Goal: Information Seeking & Learning: Learn about a topic

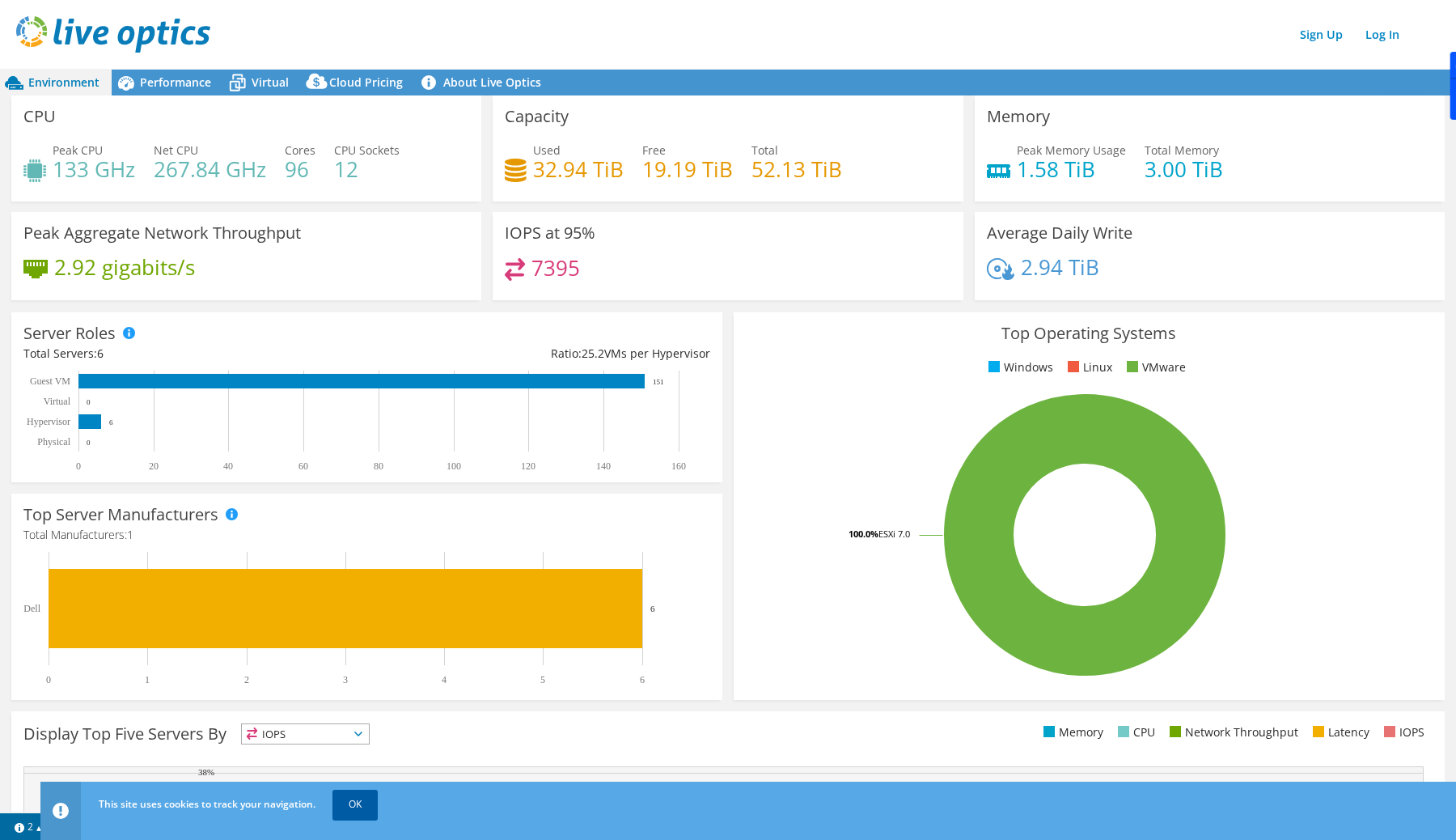
click at [361, 805] on link "OK" at bounding box center [355, 804] width 45 height 29
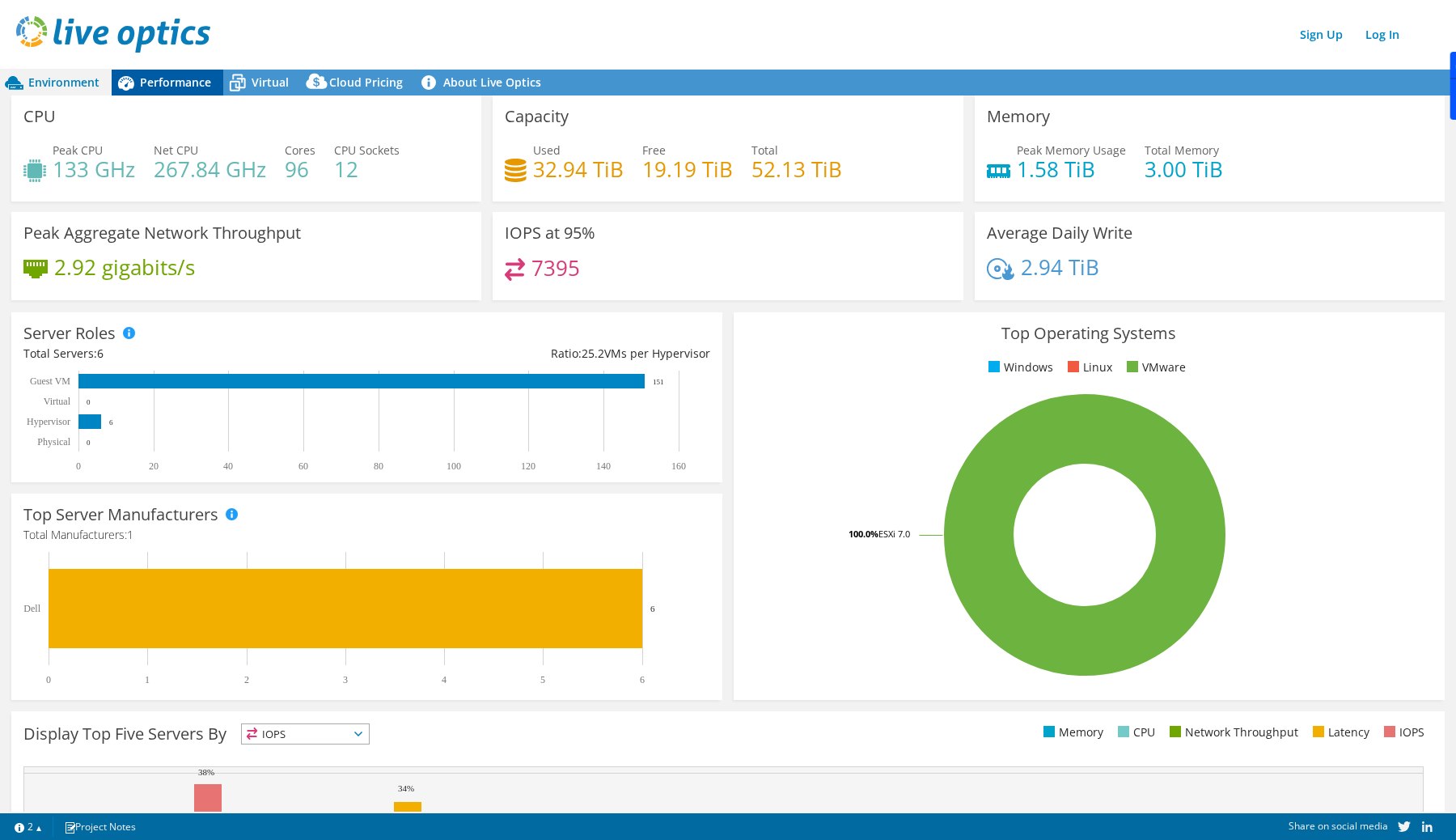
click at [161, 76] on span "Performance" at bounding box center [175, 82] width 71 height 15
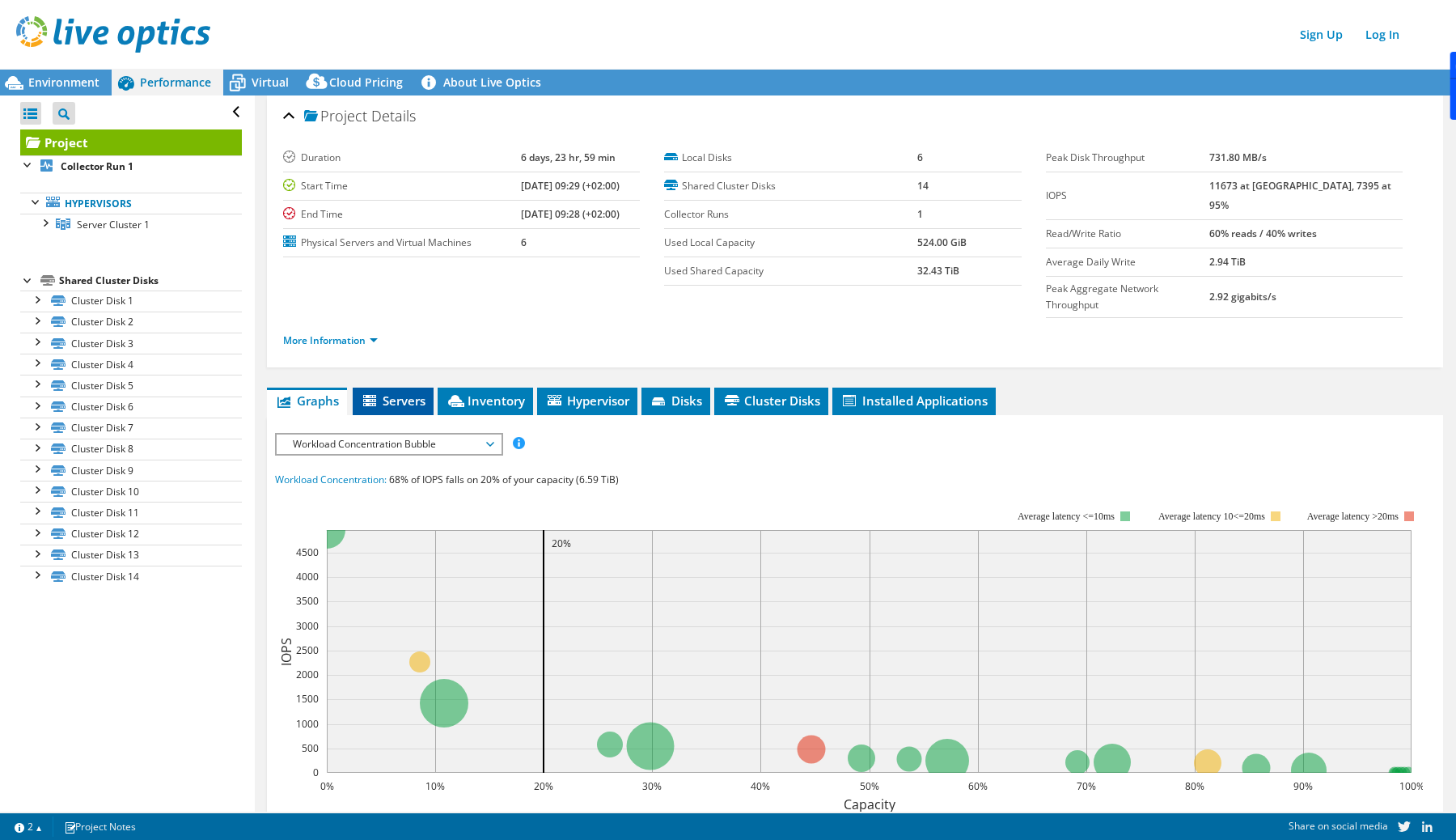
click at [421, 392] on span "Servers" at bounding box center [393, 400] width 65 height 16
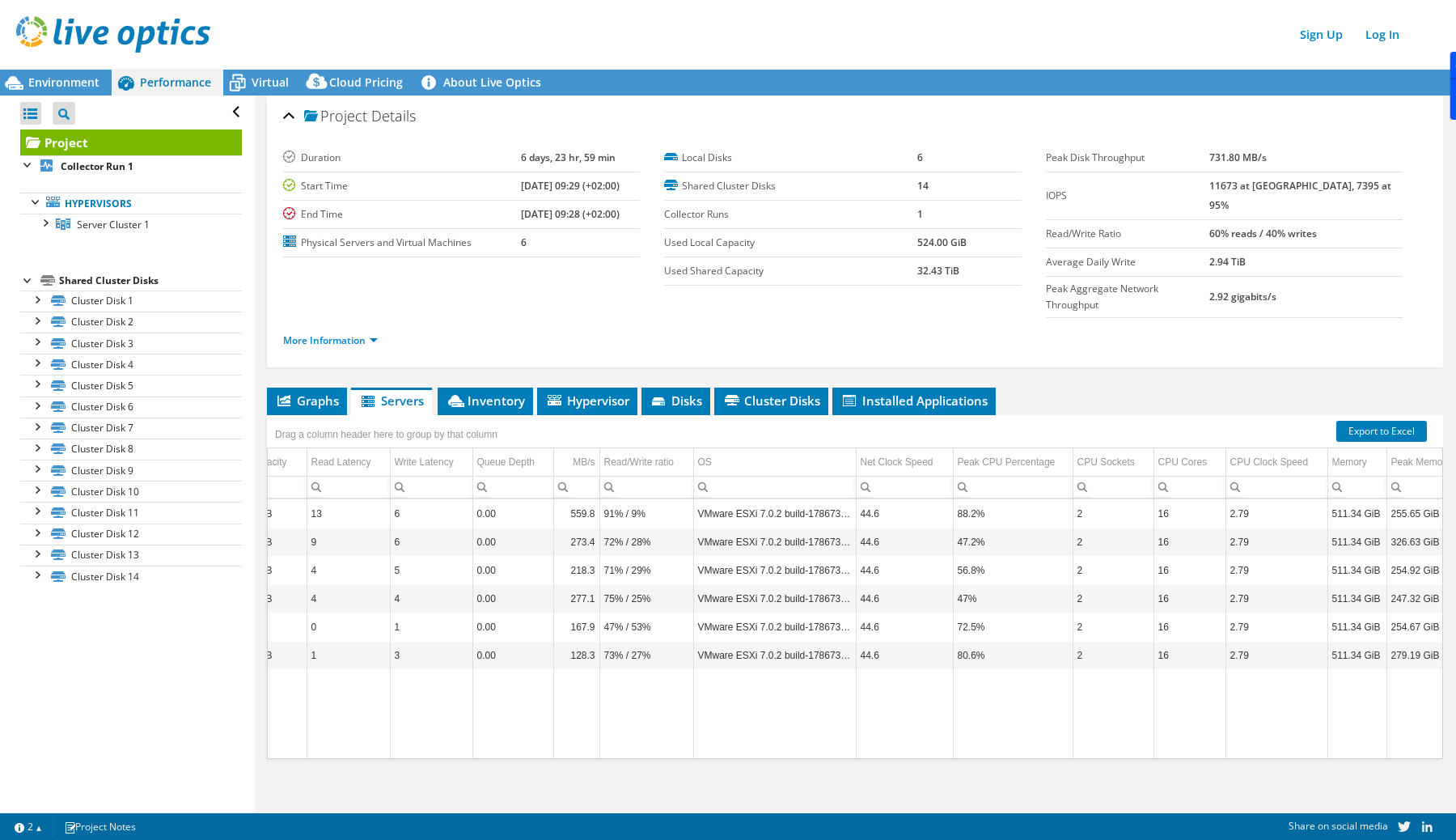
scroll to position [0, 389]
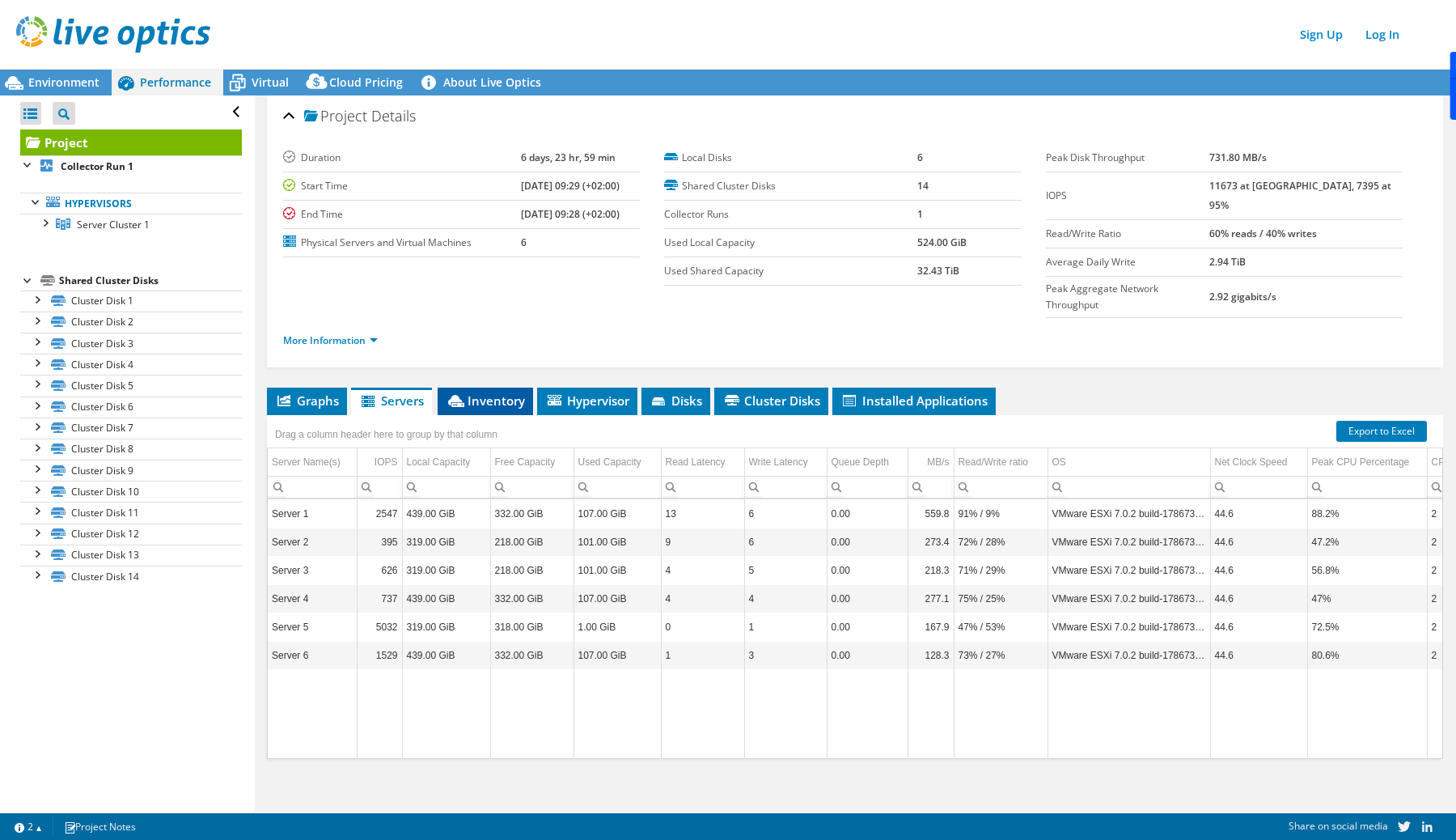
click at [494, 392] on span "Inventory" at bounding box center [485, 400] width 80 height 16
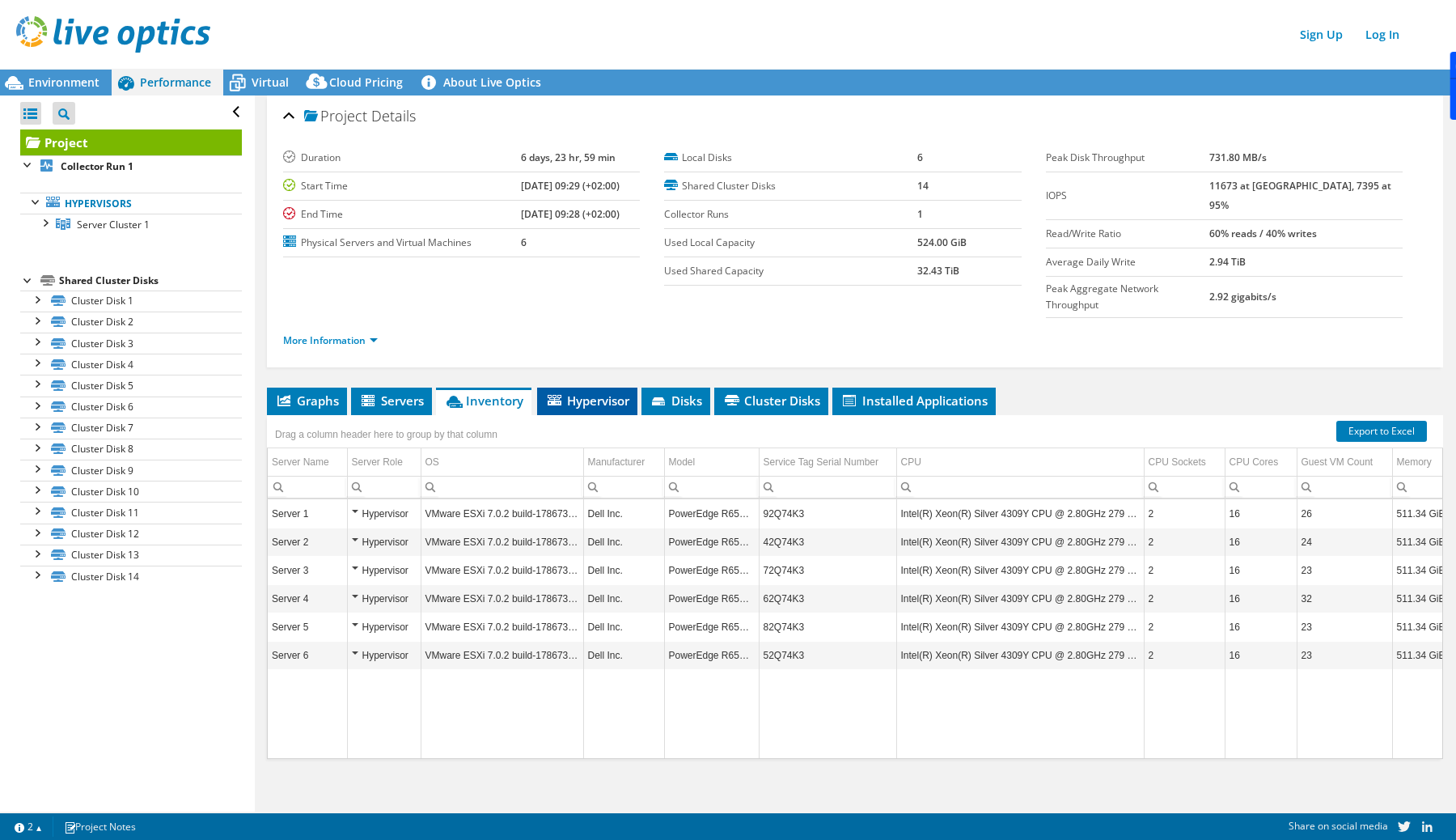
click at [594, 392] on span "Hypervisor" at bounding box center [587, 400] width 84 height 16
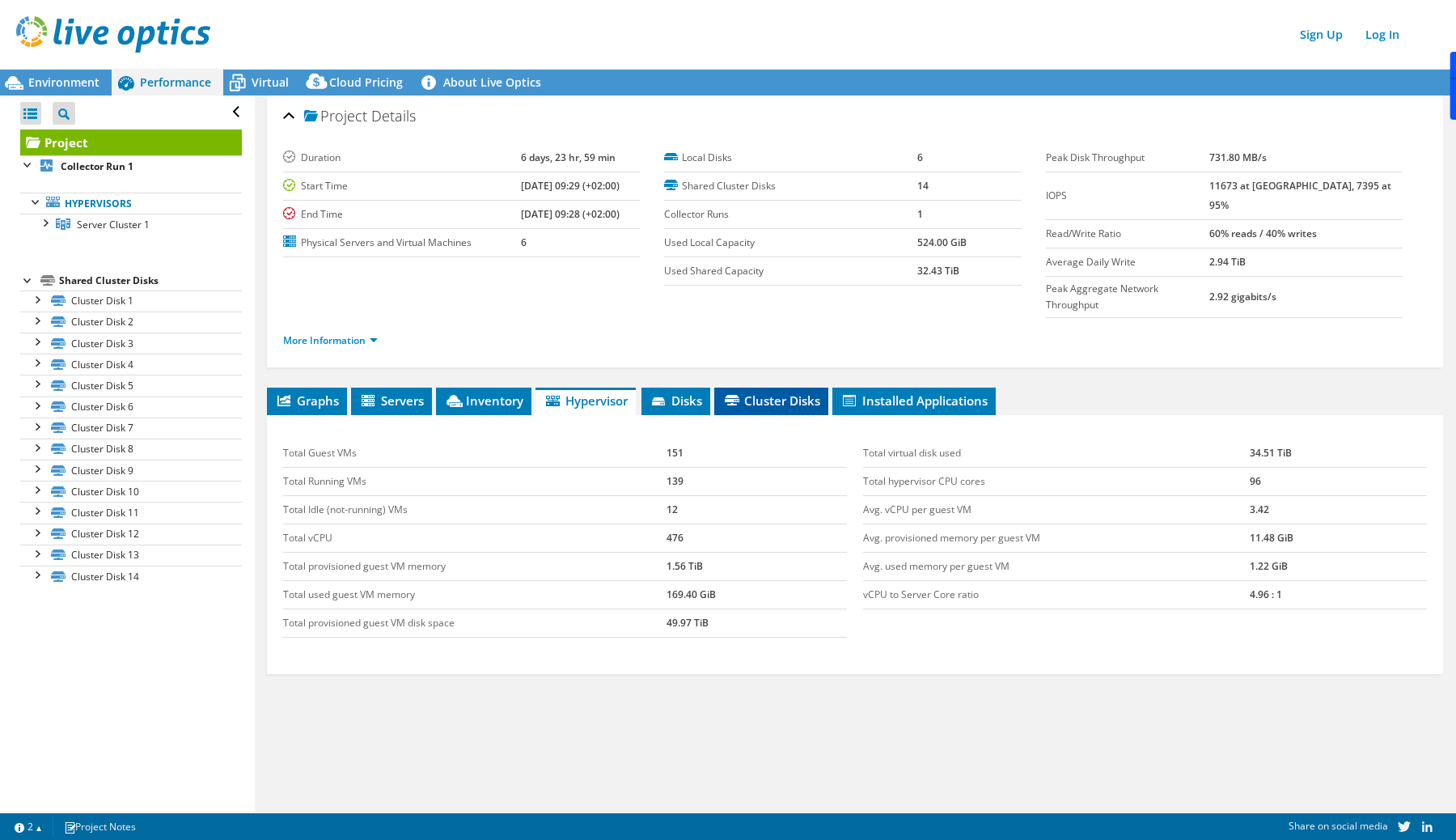
click at [741, 392] on span "Cluster Disks" at bounding box center [771, 400] width 98 height 16
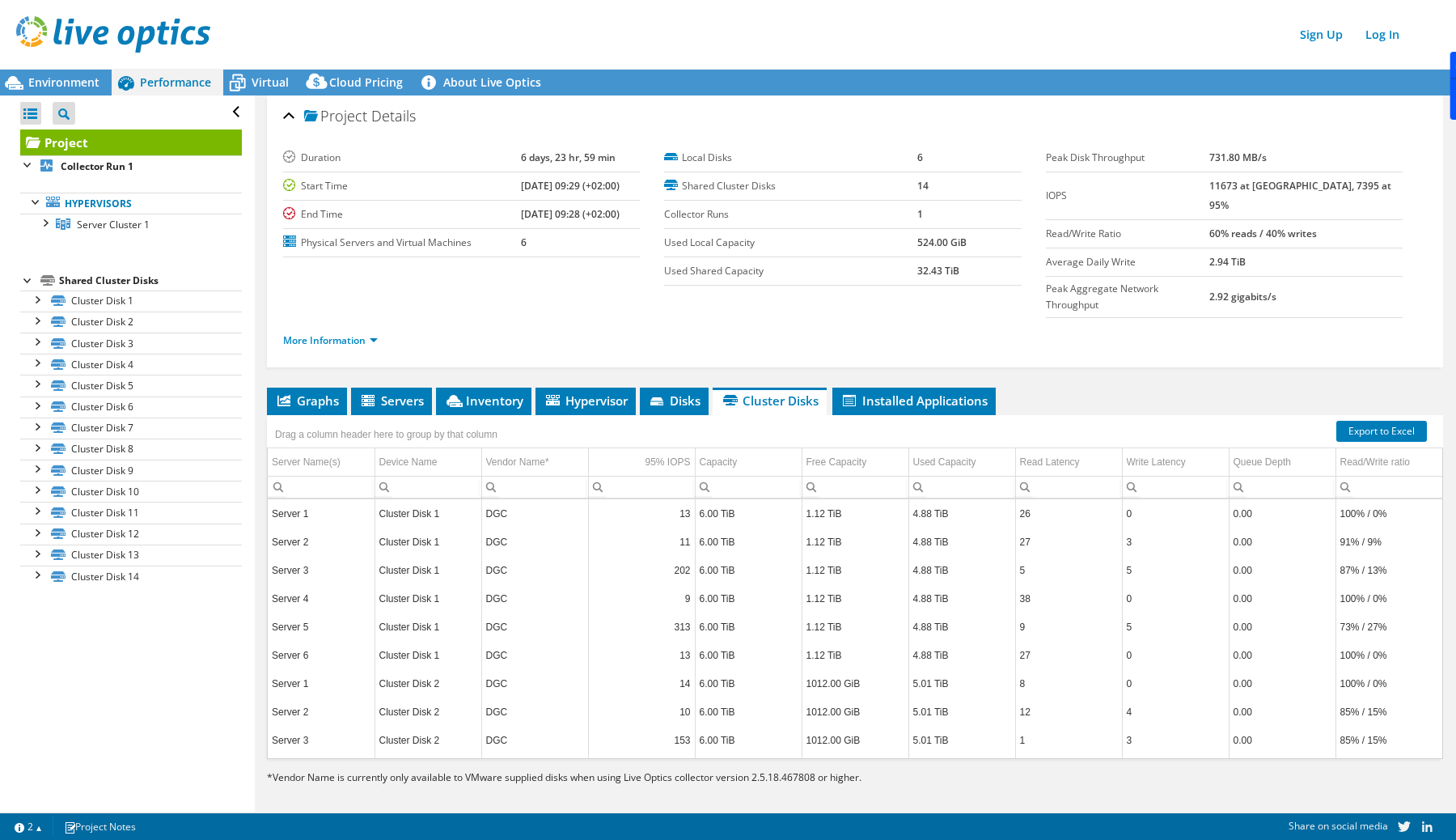
click at [918, 346] on div "Project Details Duration 6 days, 23 hr, 59 min Start Time [DATE] 09:29 (+02:00)…" at bounding box center [856, 458] width 1201 height 725
click at [893, 392] on span "Installed Applications" at bounding box center [914, 400] width 147 height 16
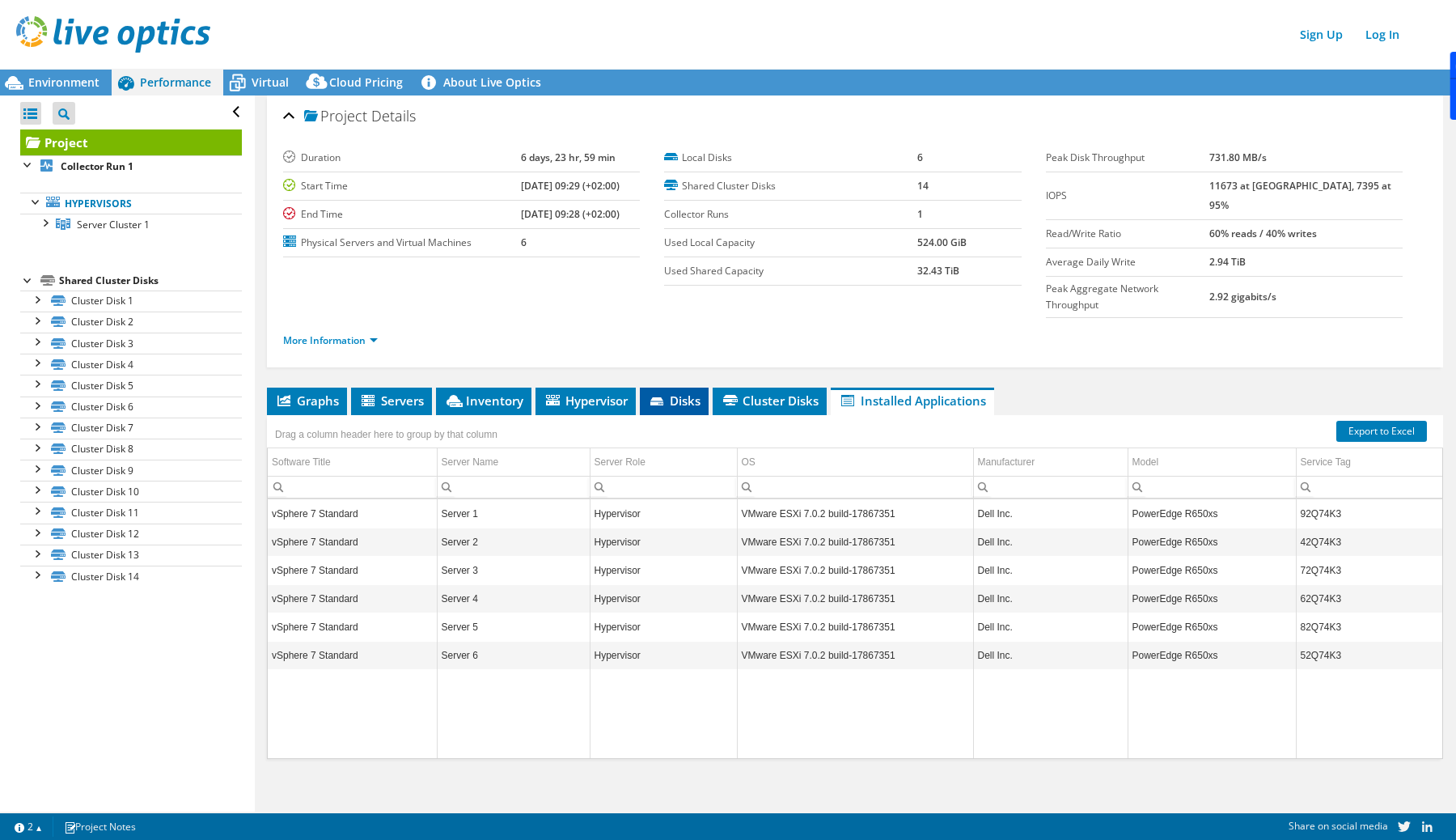
click at [690, 392] on span "Disks" at bounding box center [675, 400] width 53 height 16
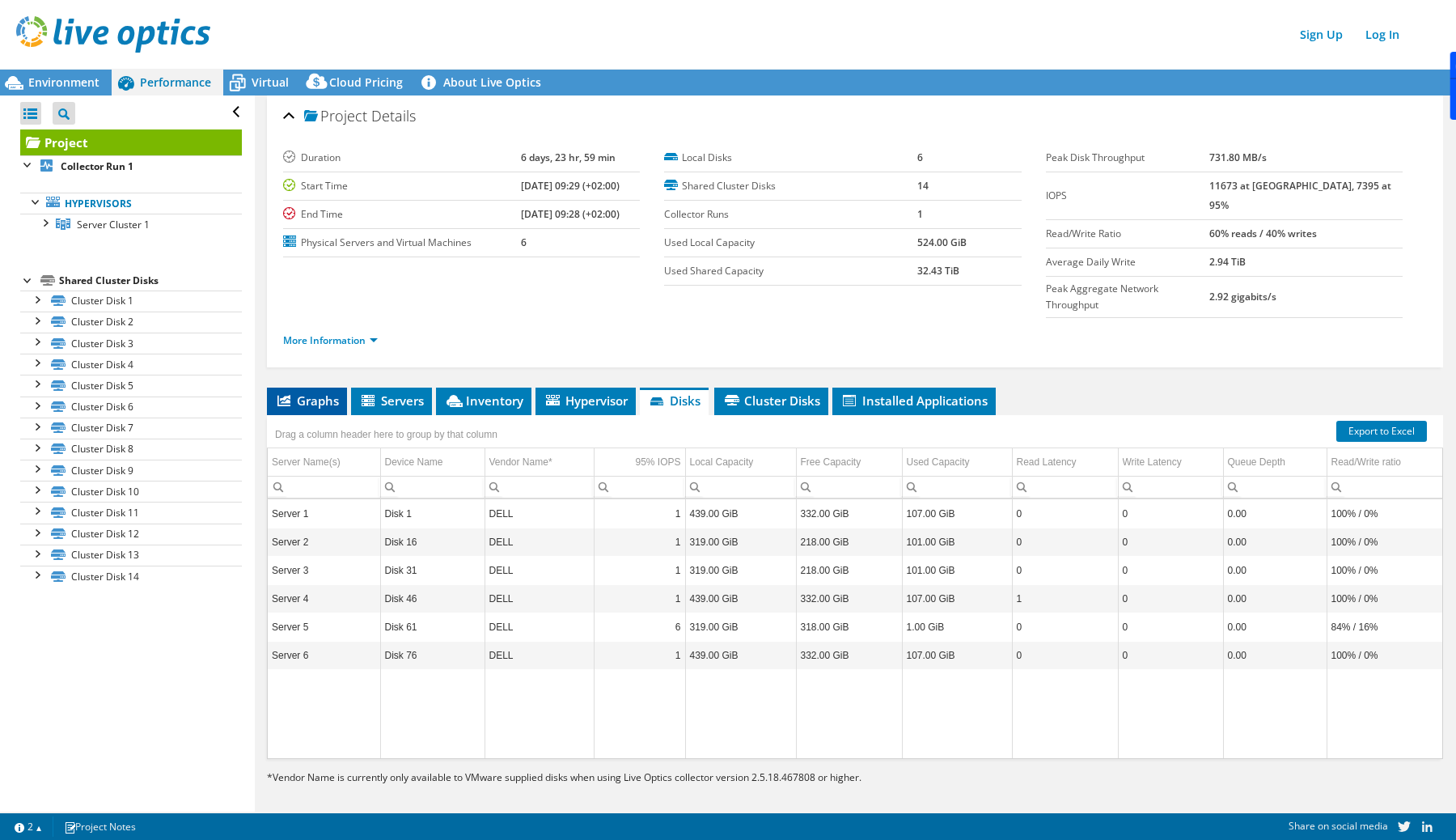
click at [291, 392] on span "Graphs" at bounding box center [307, 400] width 64 height 16
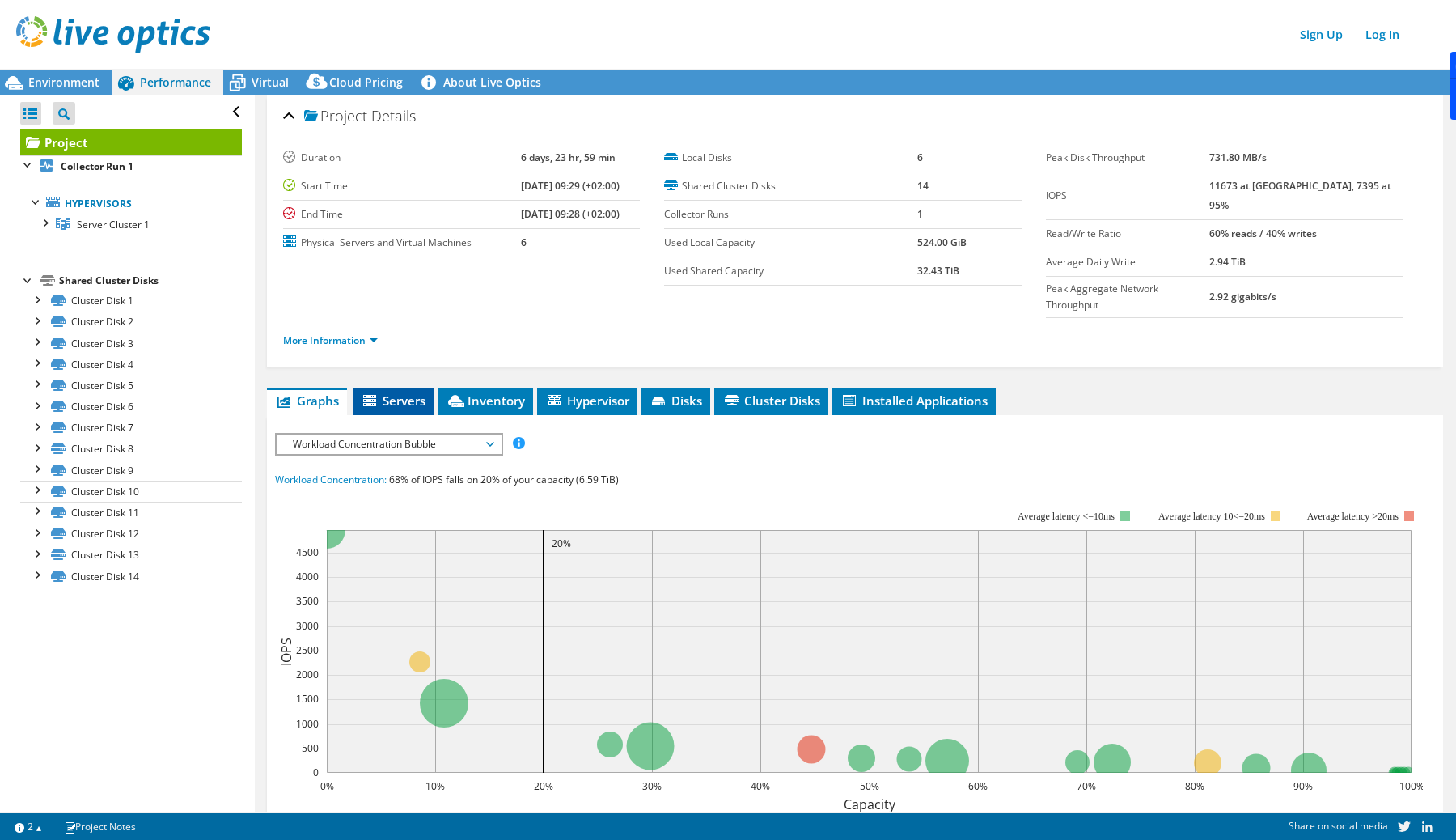
click at [414, 392] on span "Servers" at bounding box center [393, 400] width 65 height 16
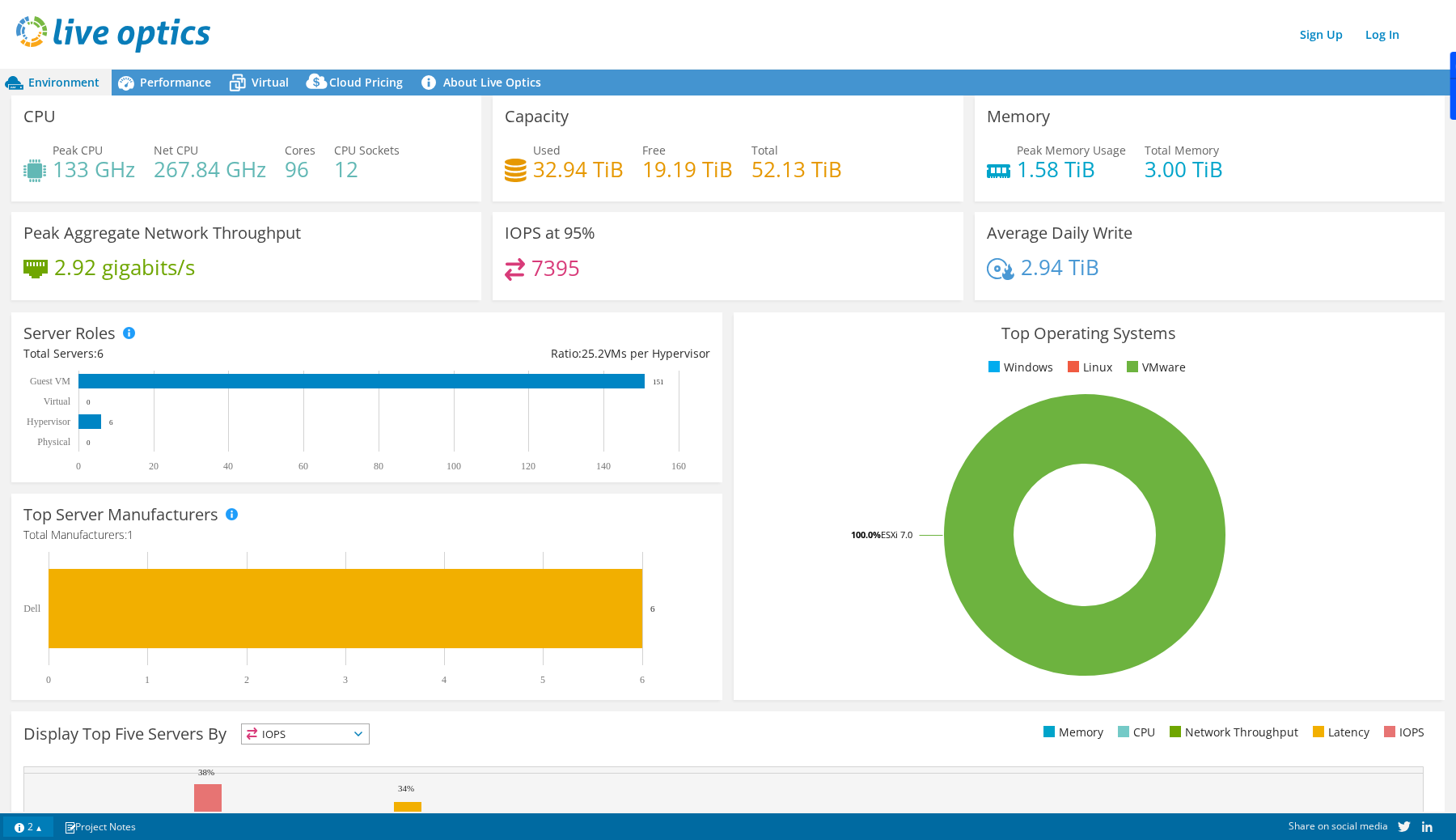
click at [25, 822] on link "2" at bounding box center [27, 827] width 50 height 21
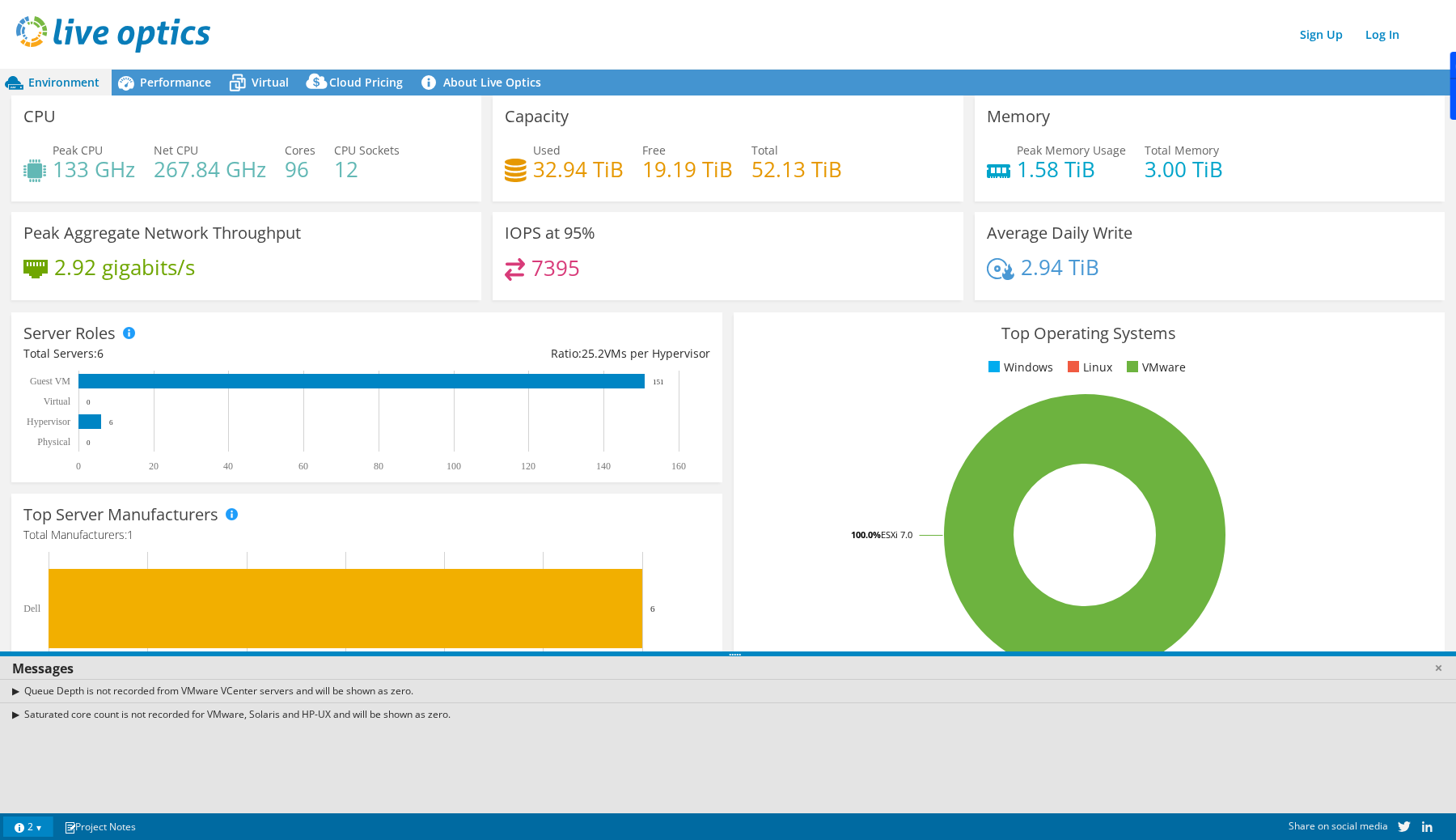
click at [25, 822] on link "2" at bounding box center [27, 827] width 50 height 21
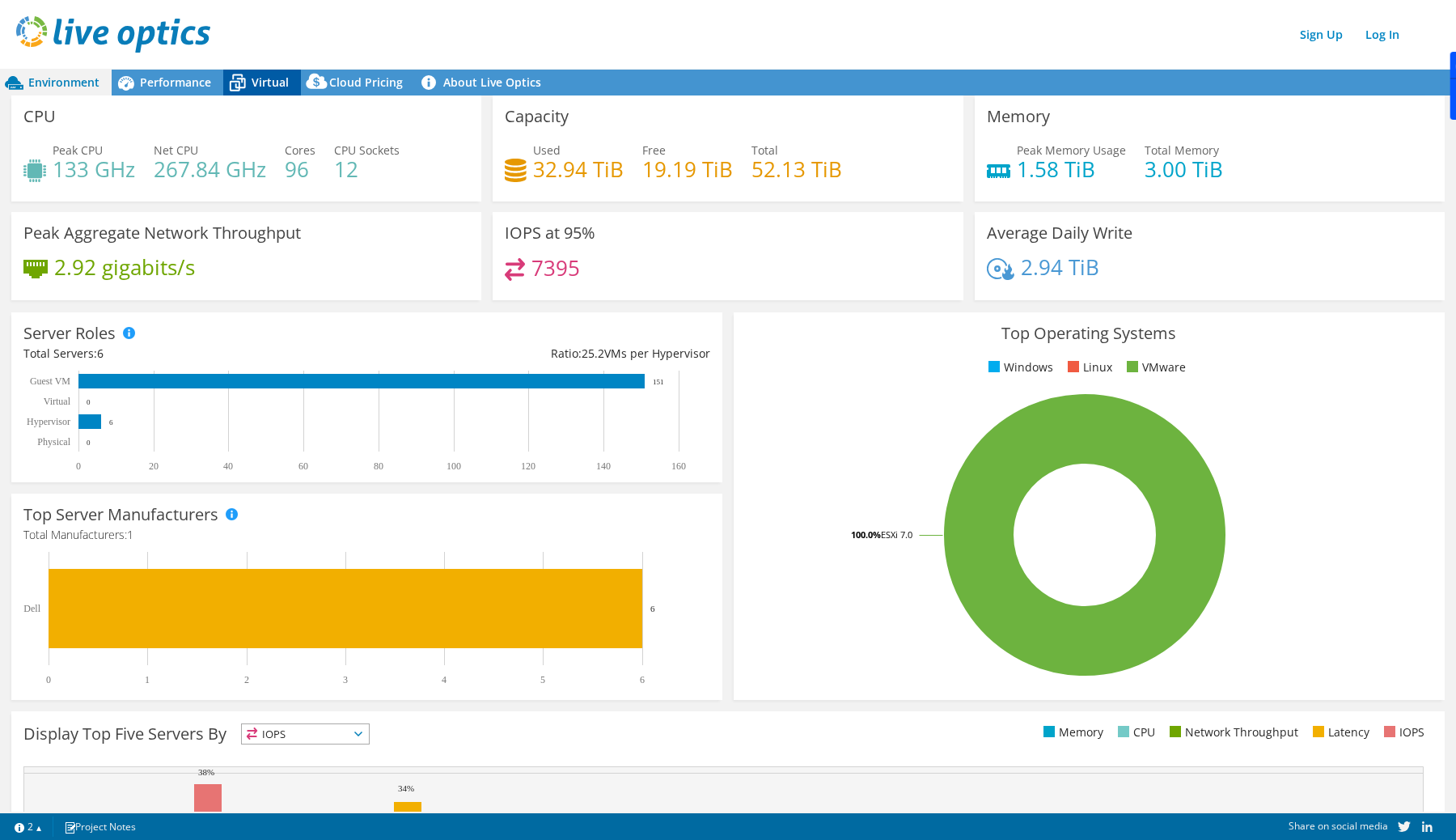
click at [279, 79] on span "Virtual" at bounding box center [270, 82] width 38 height 15
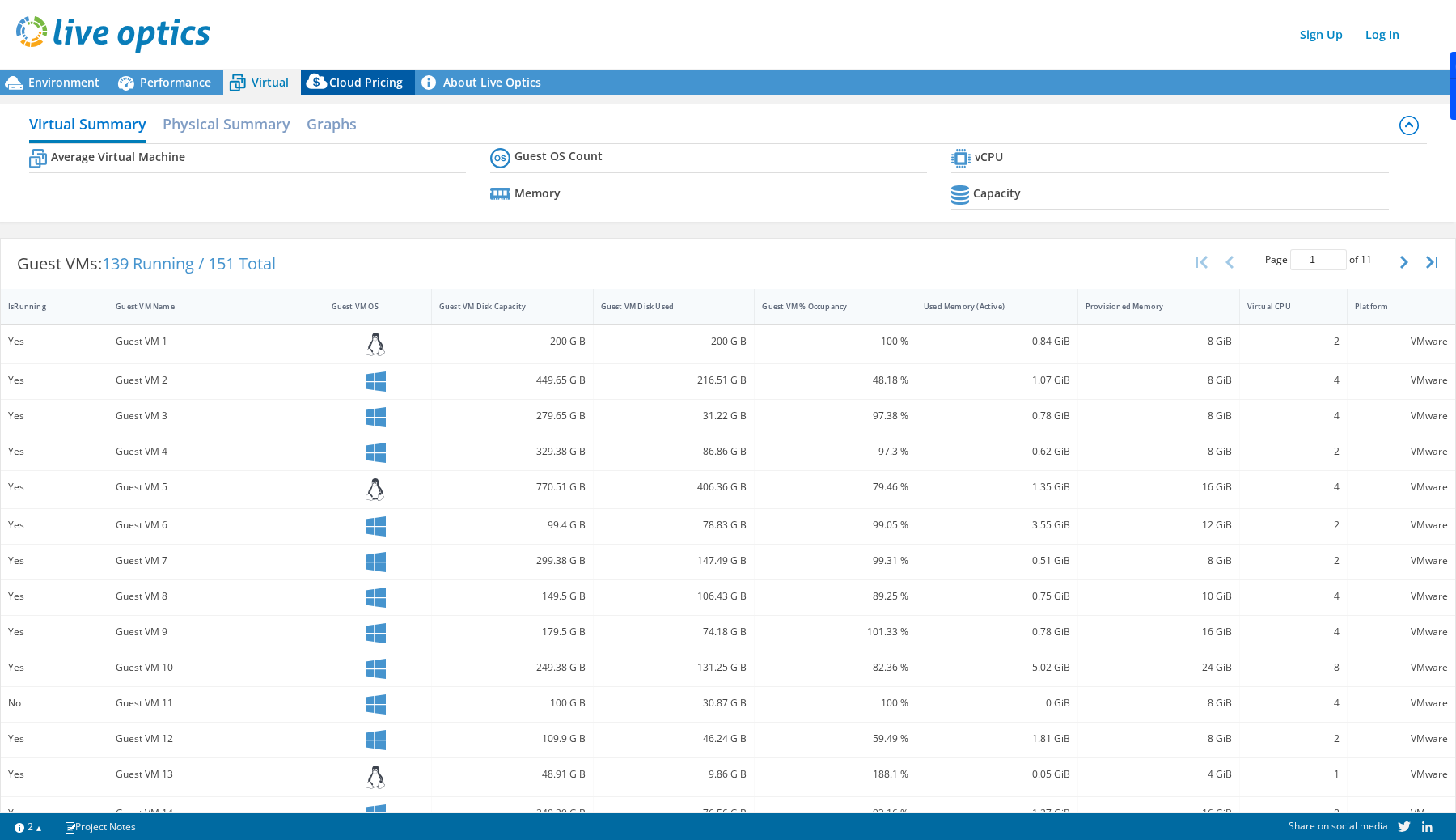
click at [358, 74] on span "Cloud Pricing" at bounding box center [366, 82] width 73 height 15
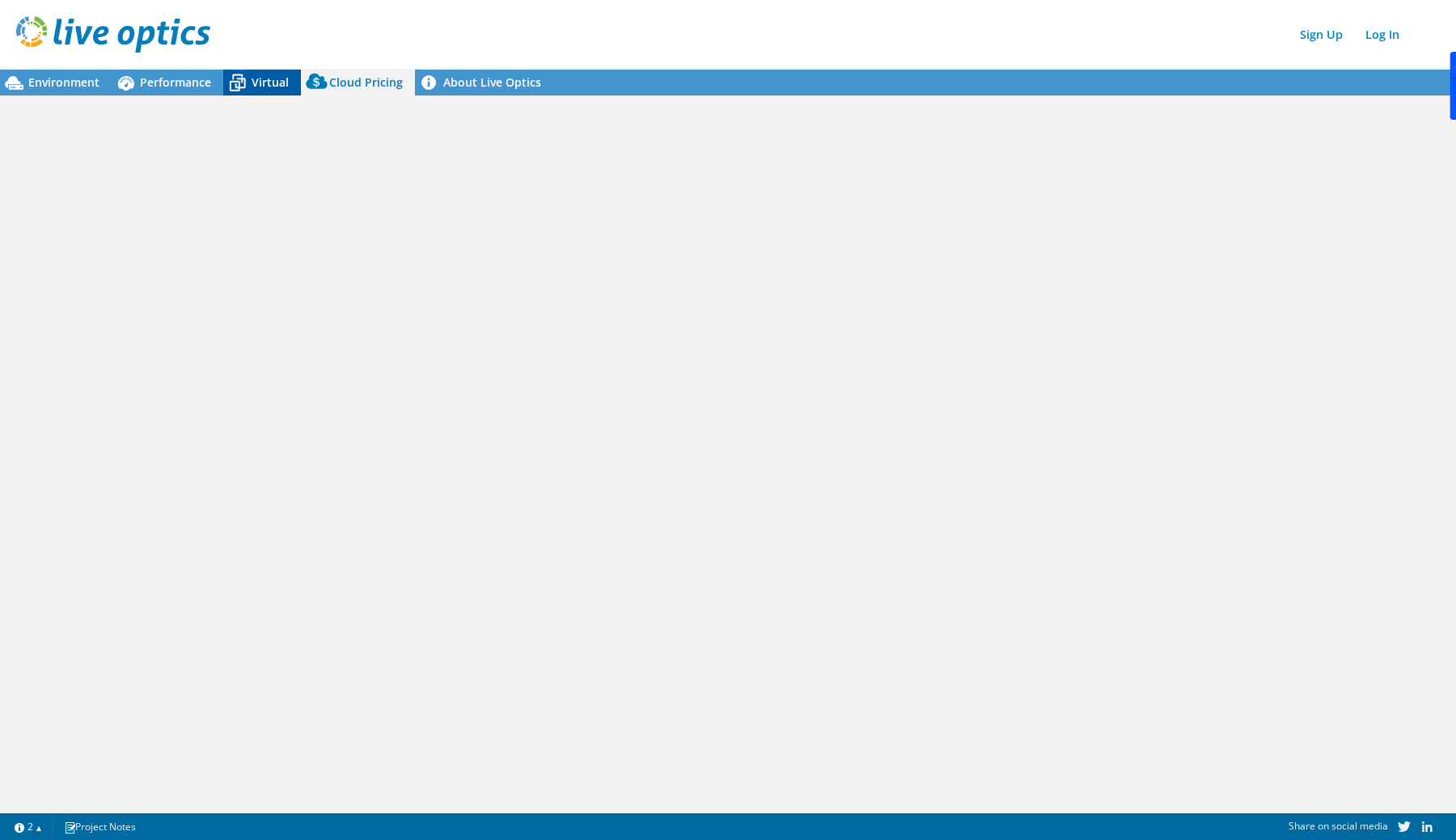
click at [224, 74] on icon at bounding box center [237, 83] width 28 height 28
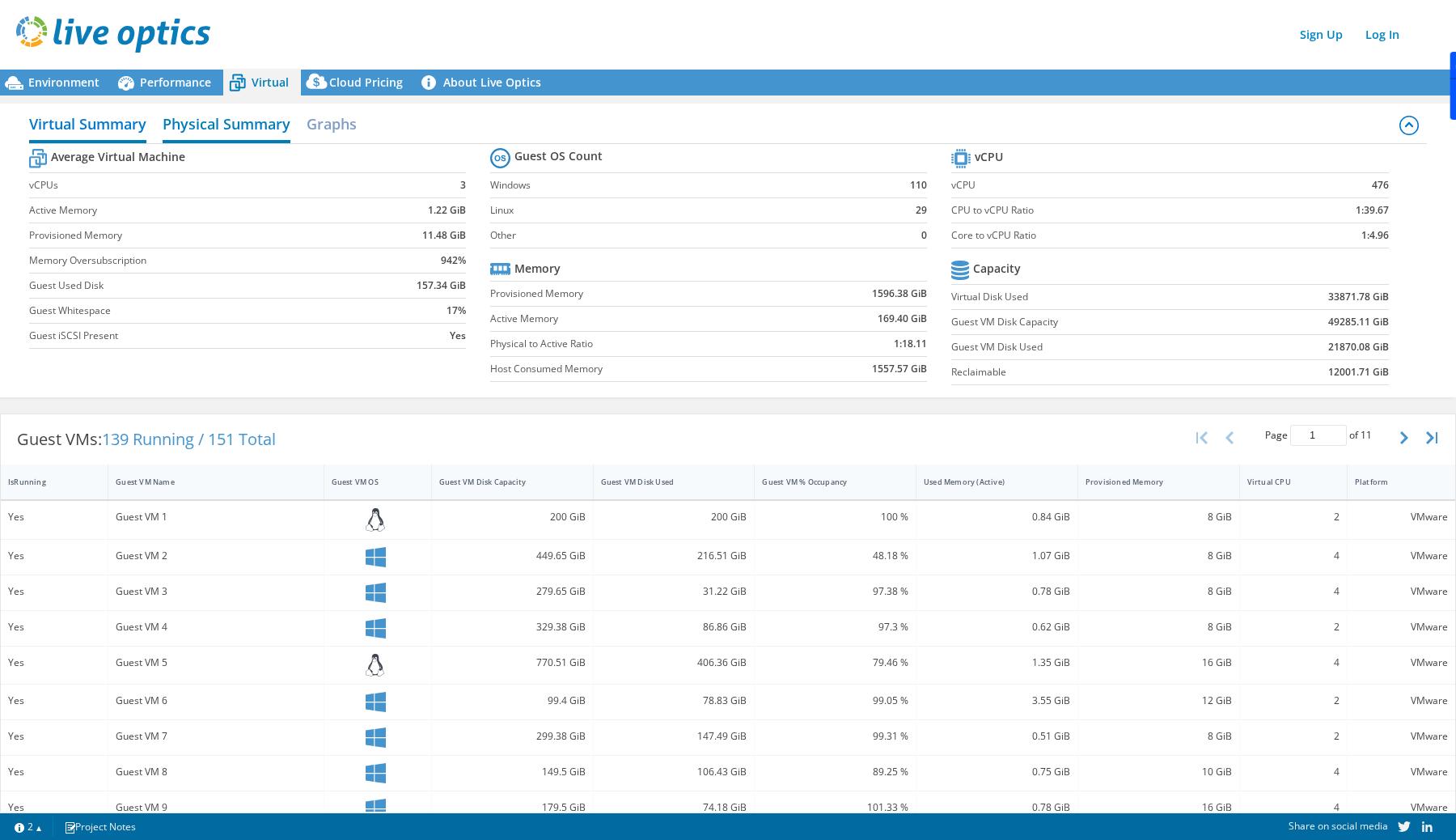
click at [238, 116] on h2 "Physical Summary" at bounding box center [226, 126] width 128 height 36
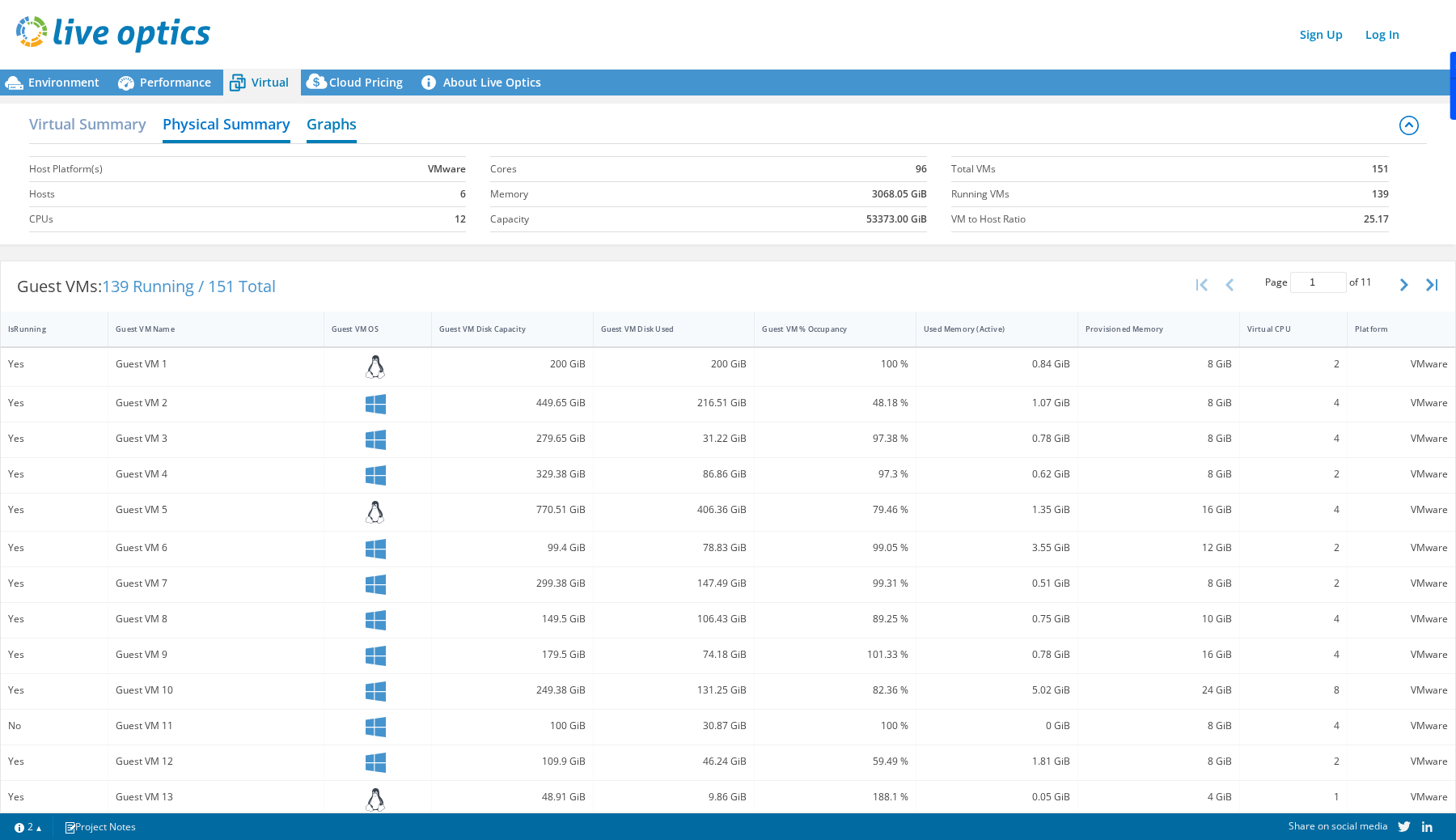
click at [353, 124] on h2 "Graphs" at bounding box center [331, 126] width 50 height 36
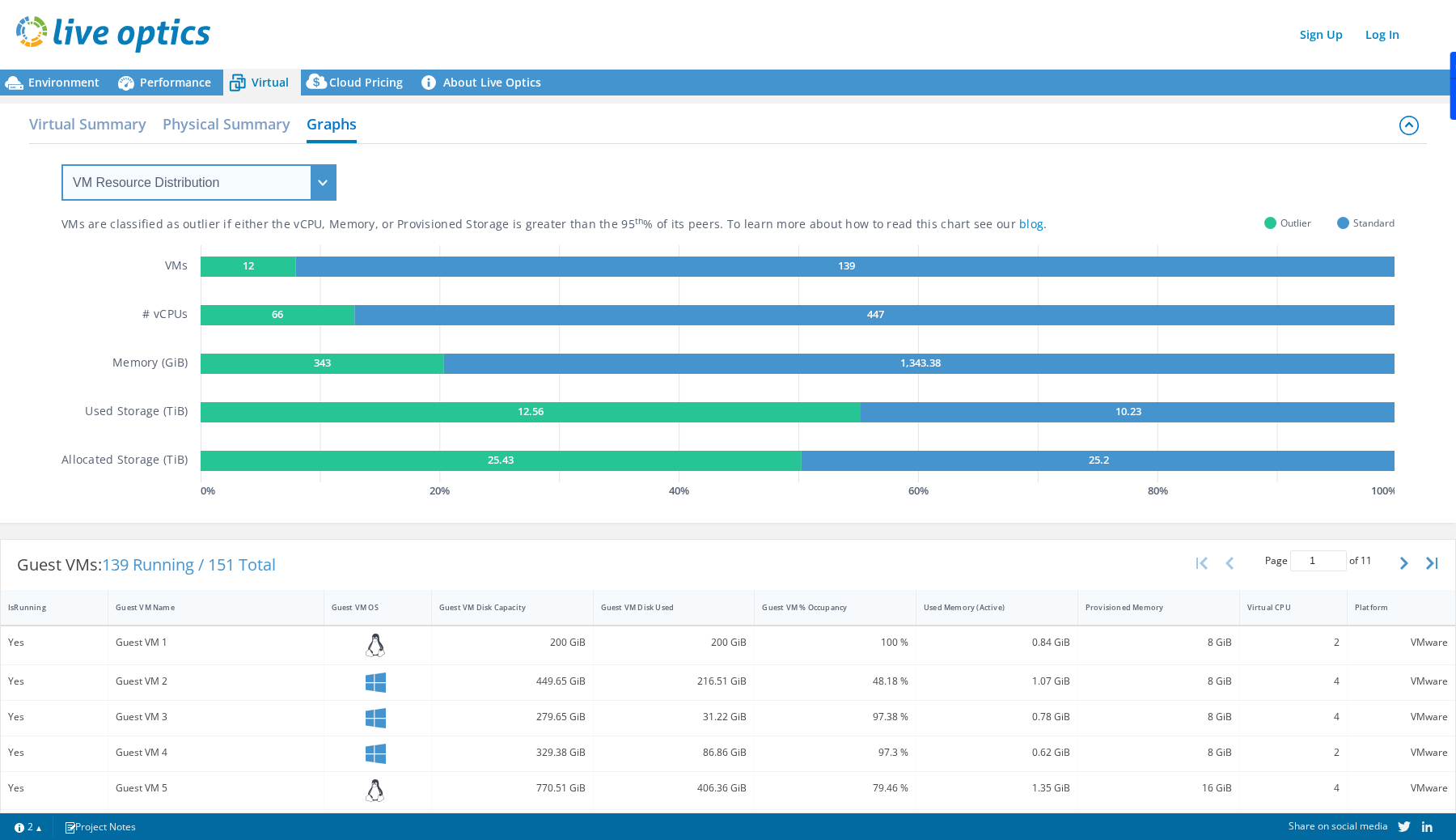
click at [268, 180] on select "VM Resource Distribution Provisioning Contrast Over Provisioning" at bounding box center [199, 182] width 275 height 37
select select "Provisioning Contrast"
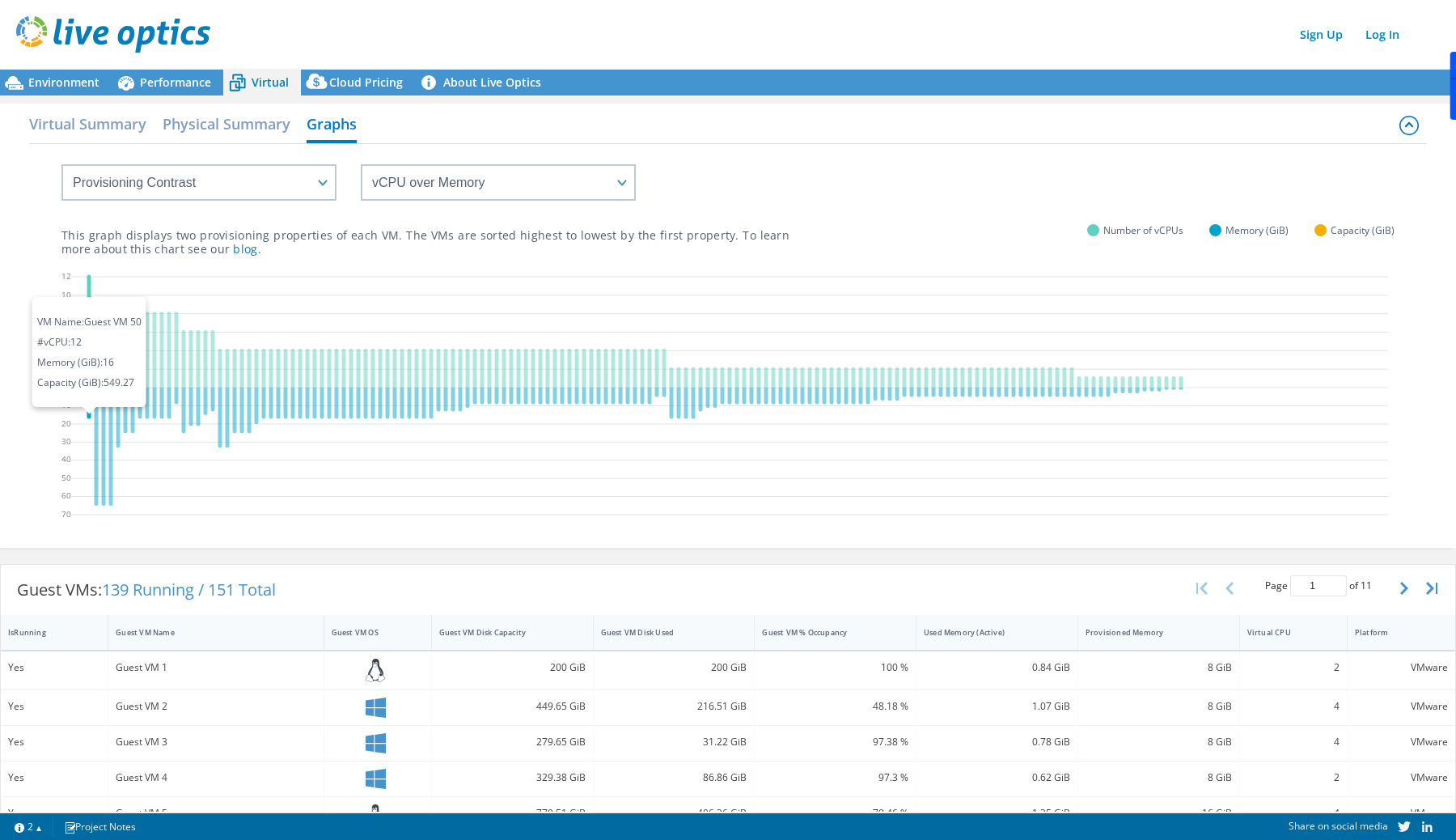
click at [88, 403] on icon at bounding box center [89, 403] width 4 height 31
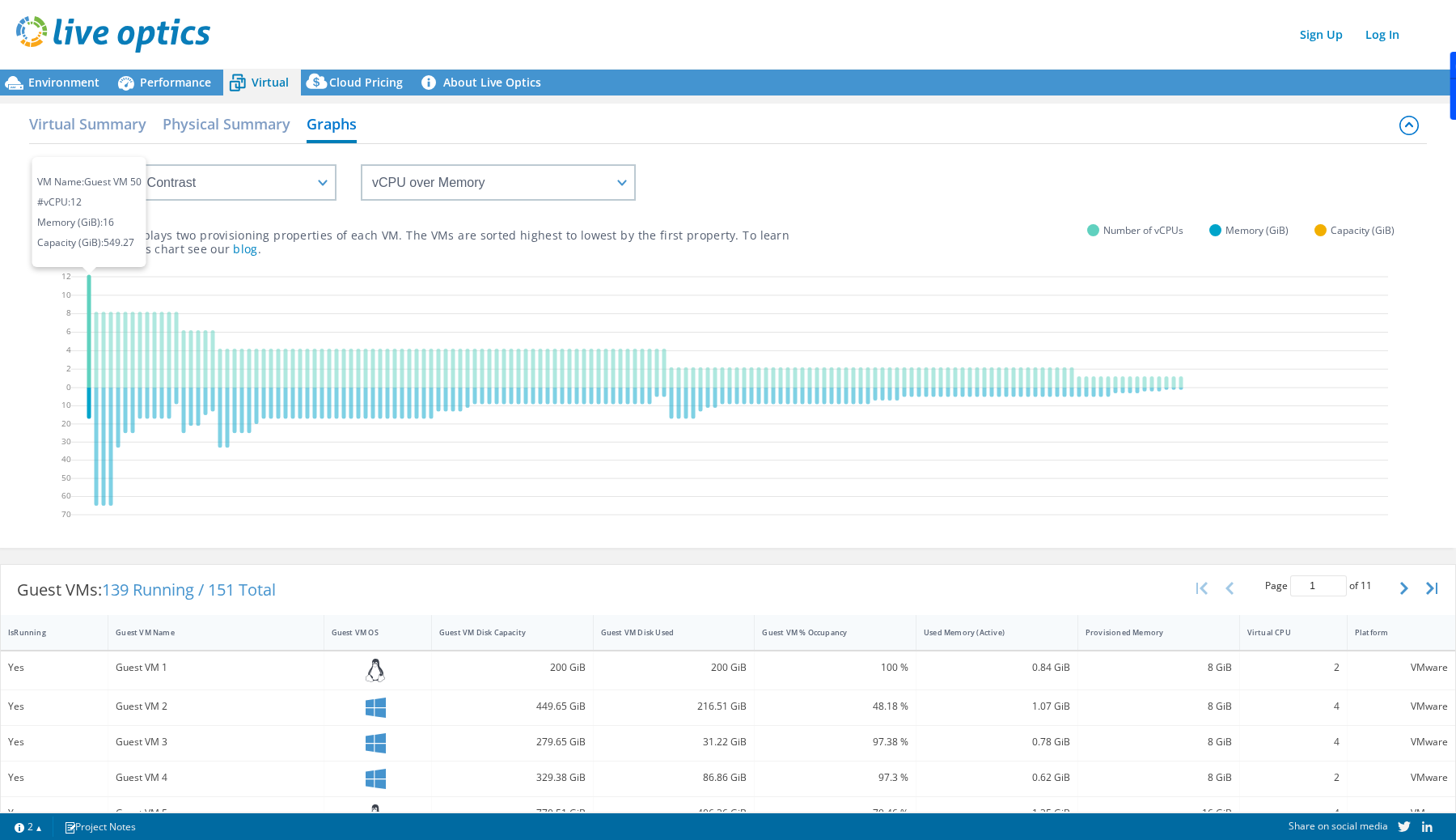
click at [87, 329] on icon at bounding box center [89, 331] width 4 height 114
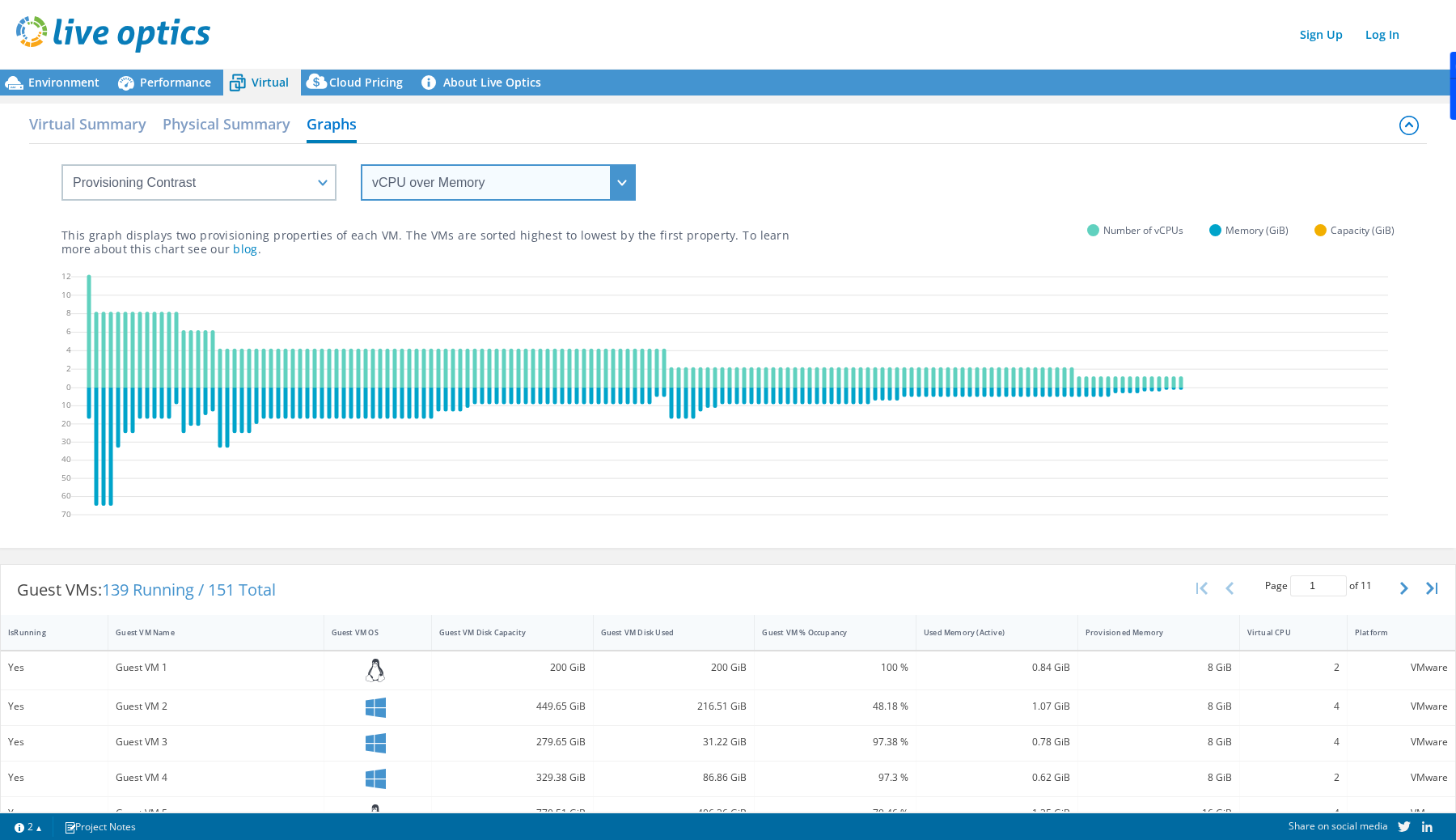
click at [532, 174] on select "vCPU over Memory vCPU over Capacity Memory over vCPU Memory over Capacity Capac…" at bounding box center [498, 182] width 275 height 37
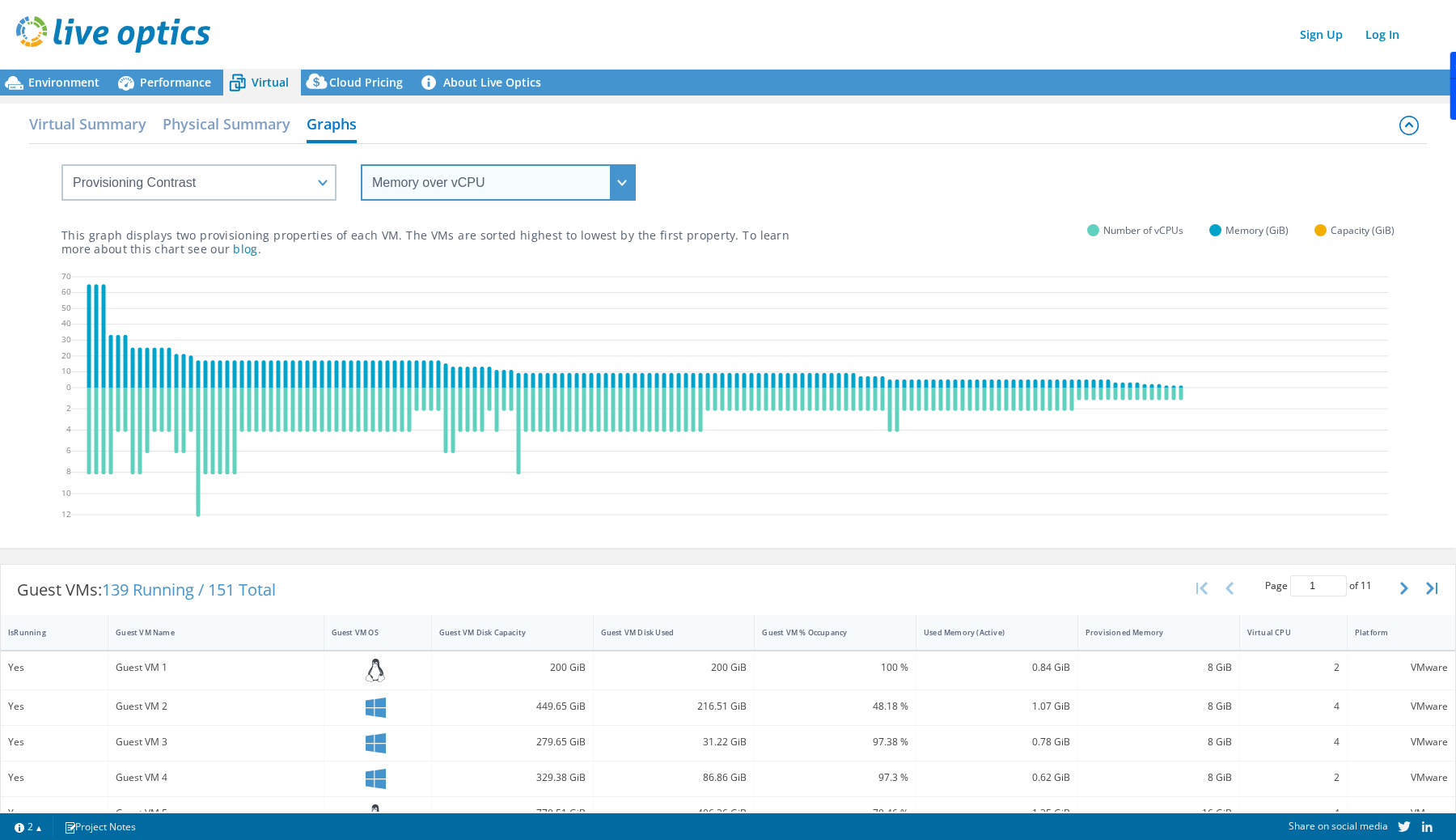
click at [509, 195] on select "vCPU over Memory vCPU over Capacity Memory over vCPU Memory over Capacity Capac…" at bounding box center [498, 182] width 275 height 37
select select "vCPU over Capacity"
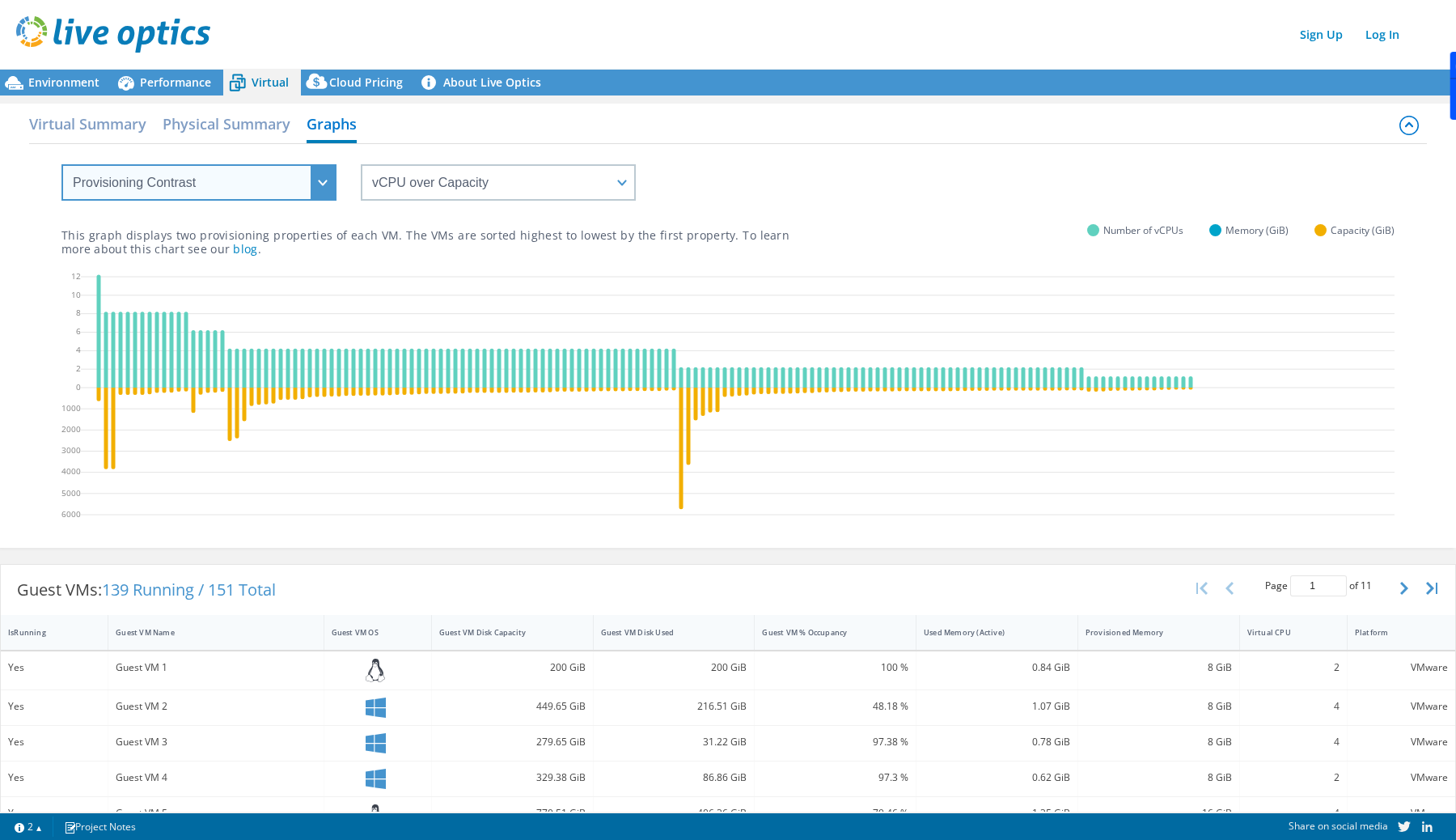
click at [255, 185] on select "VM Resource Distribution Provisioning Contrast Over Provisioning" at bounding box center [199, 182] width 275 height 37
select select "Over Provisioning"
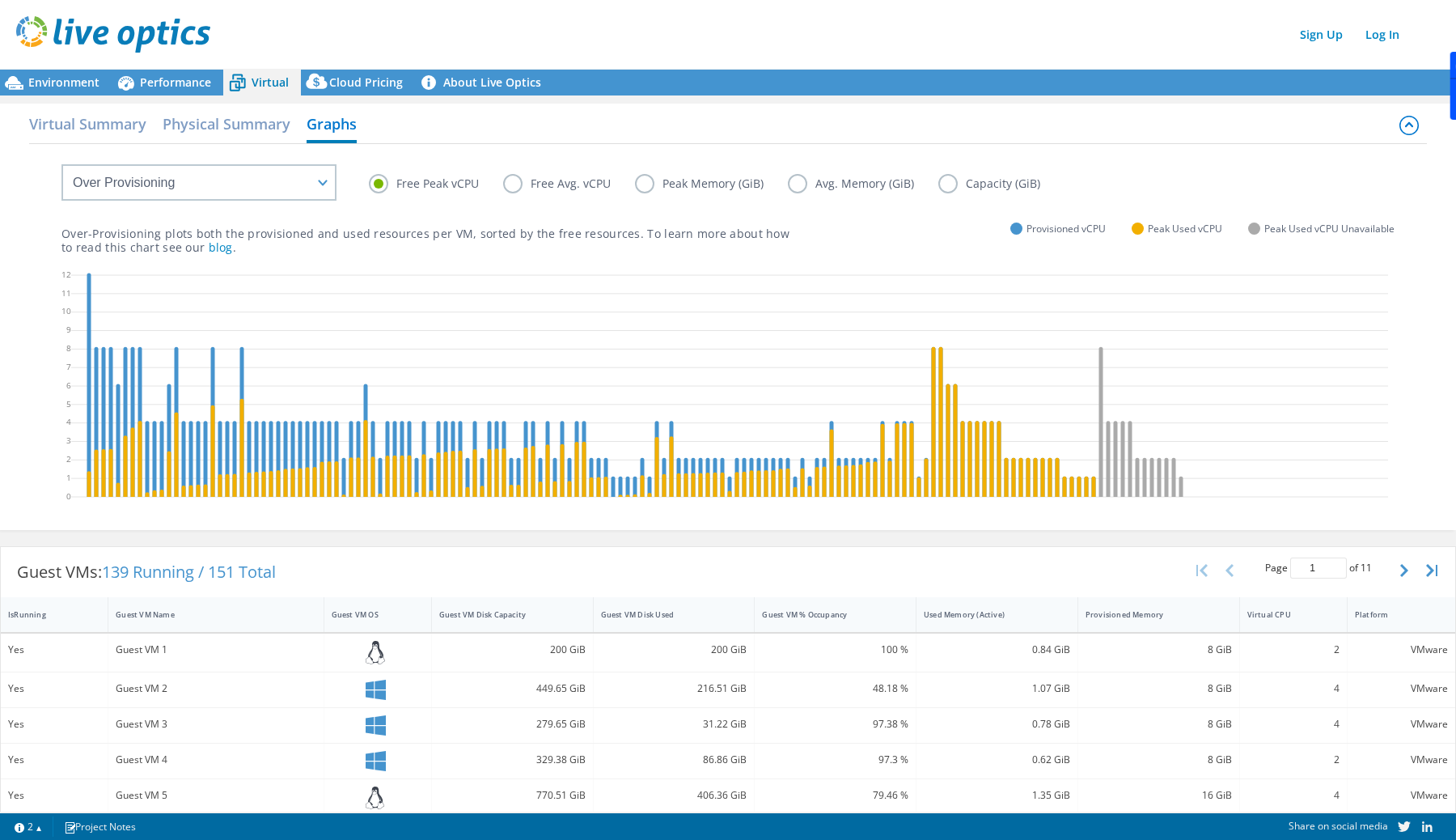
click at [554, 181] on label "Free Avg. vCPU" at bounding box center [569, 183] width 132 height 20
click at [0, 0] on input "Free Avg. vCPU" at bounding box center [0, 0] width 0 height 0
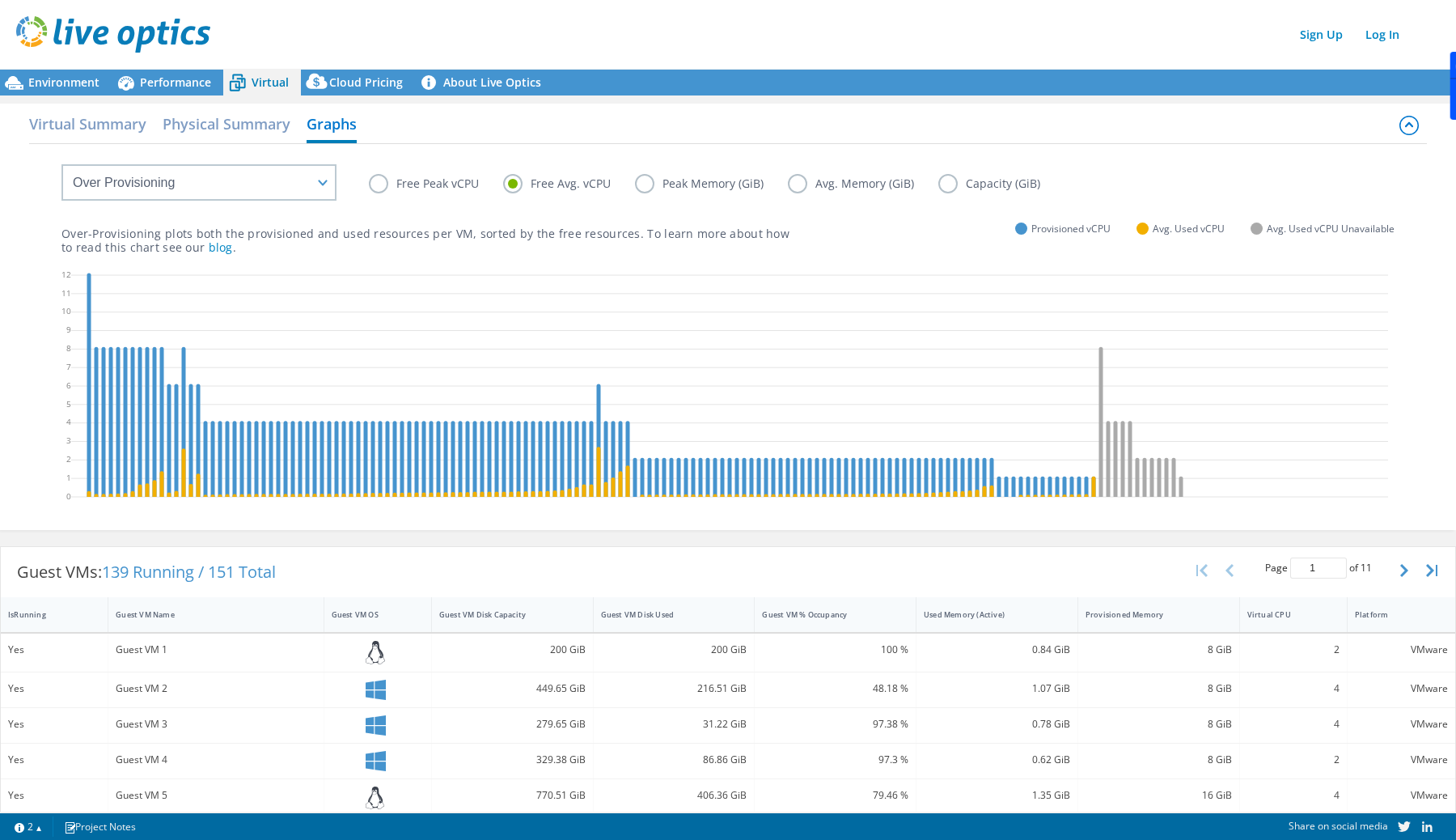
click at [458, 183] on label "Free Peak vCPU" at bounding box center [435, 183] width 134 height 20
click at [0, 0] on input "Free Peak vCPU" at bounding box center [0, 0] width 0 height 0
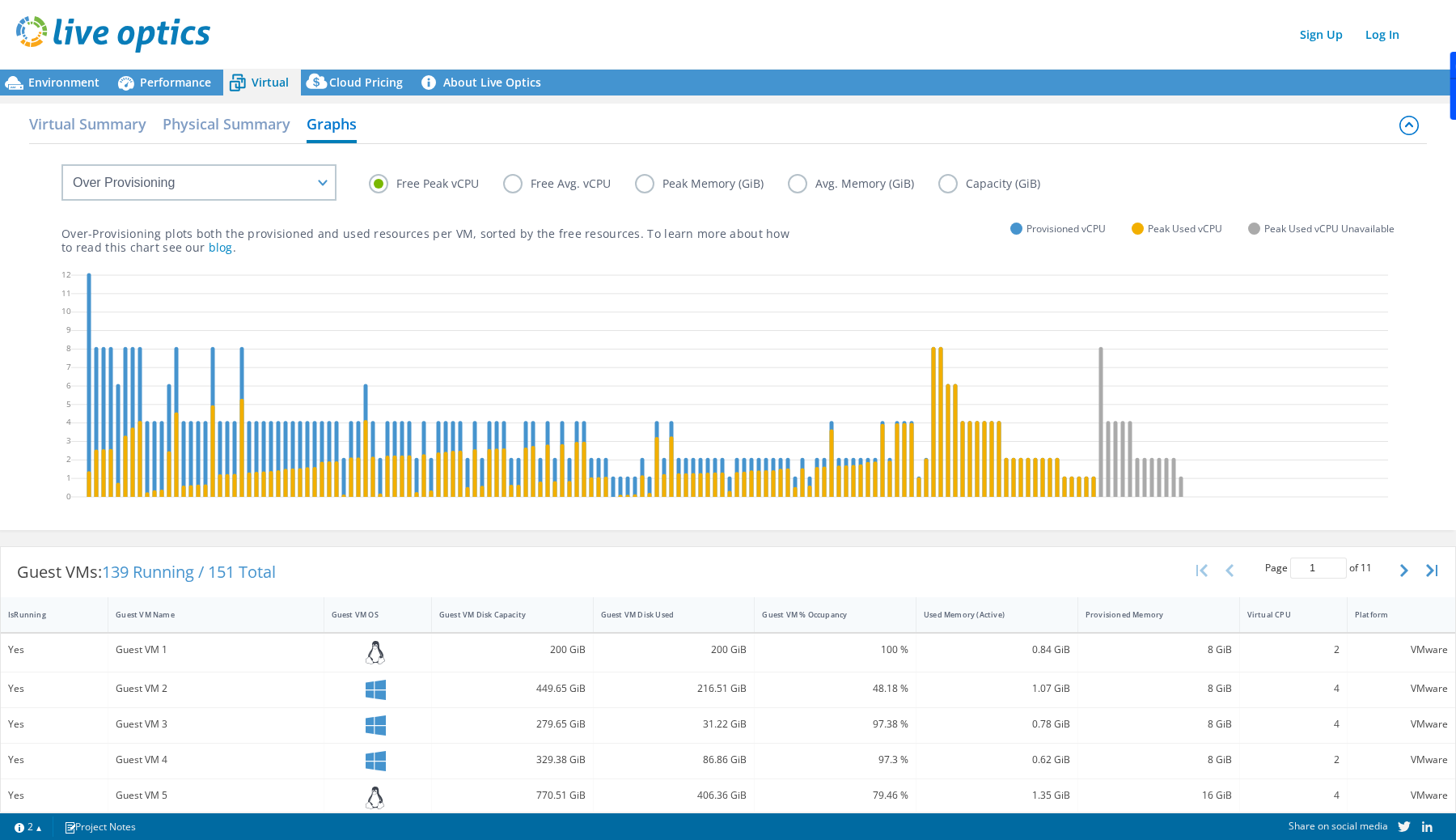
click at [702, 174] on label "Peak Memory (GiB)" at bounding box center [711, 183] width 153 height 20
click at [0, 0] on input "Peak Memory (GiB)" at bounding box center [0, 0] width 0 height 0
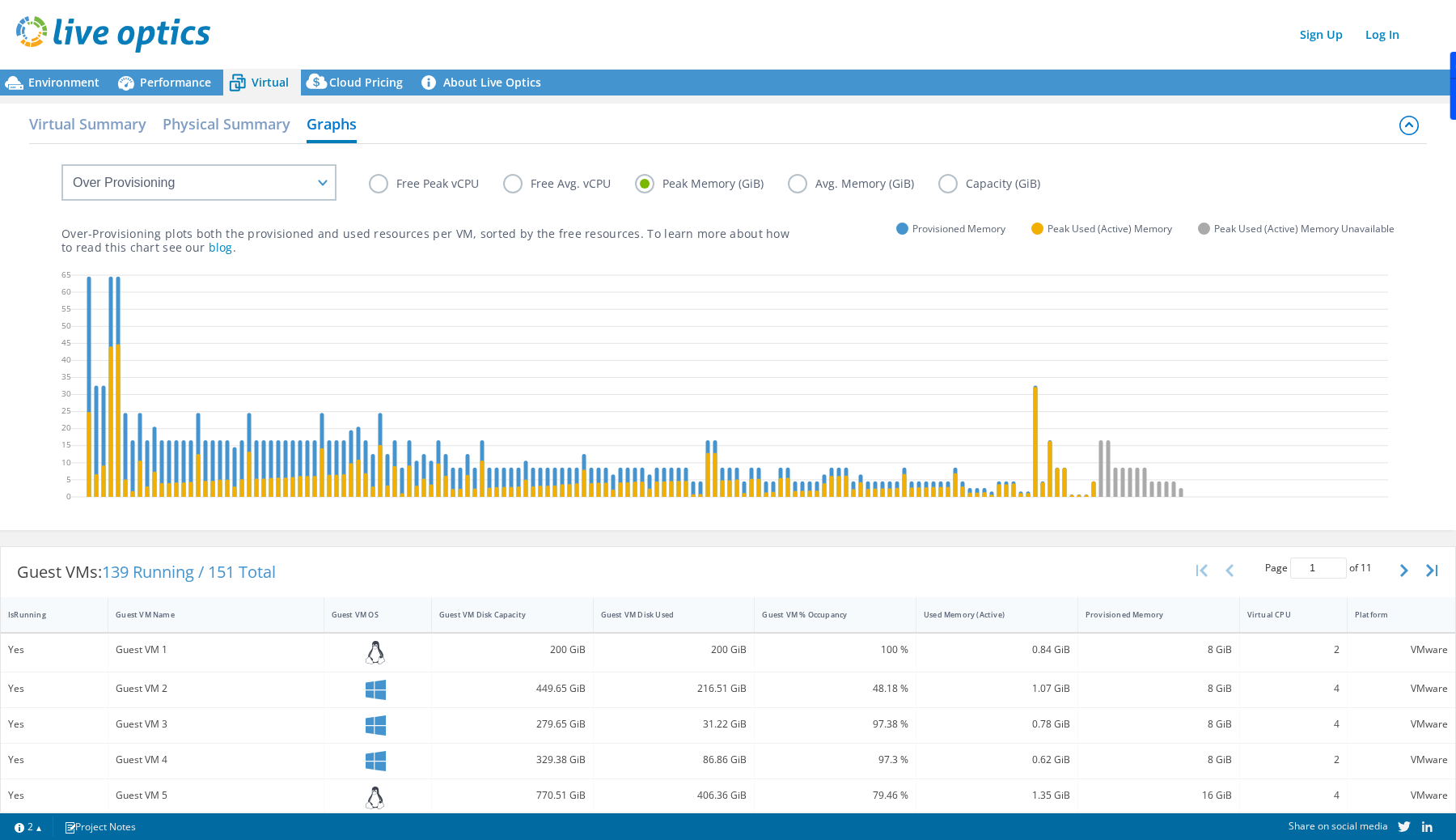
click at [868, 183] on label "Avg. Memory (GiB)" at bounding box center [863, 183] width 150 height 20
click at [0, 0] on input "Avg. Memory (GiB)" at bounding box center [0, 0] width 0 height 0
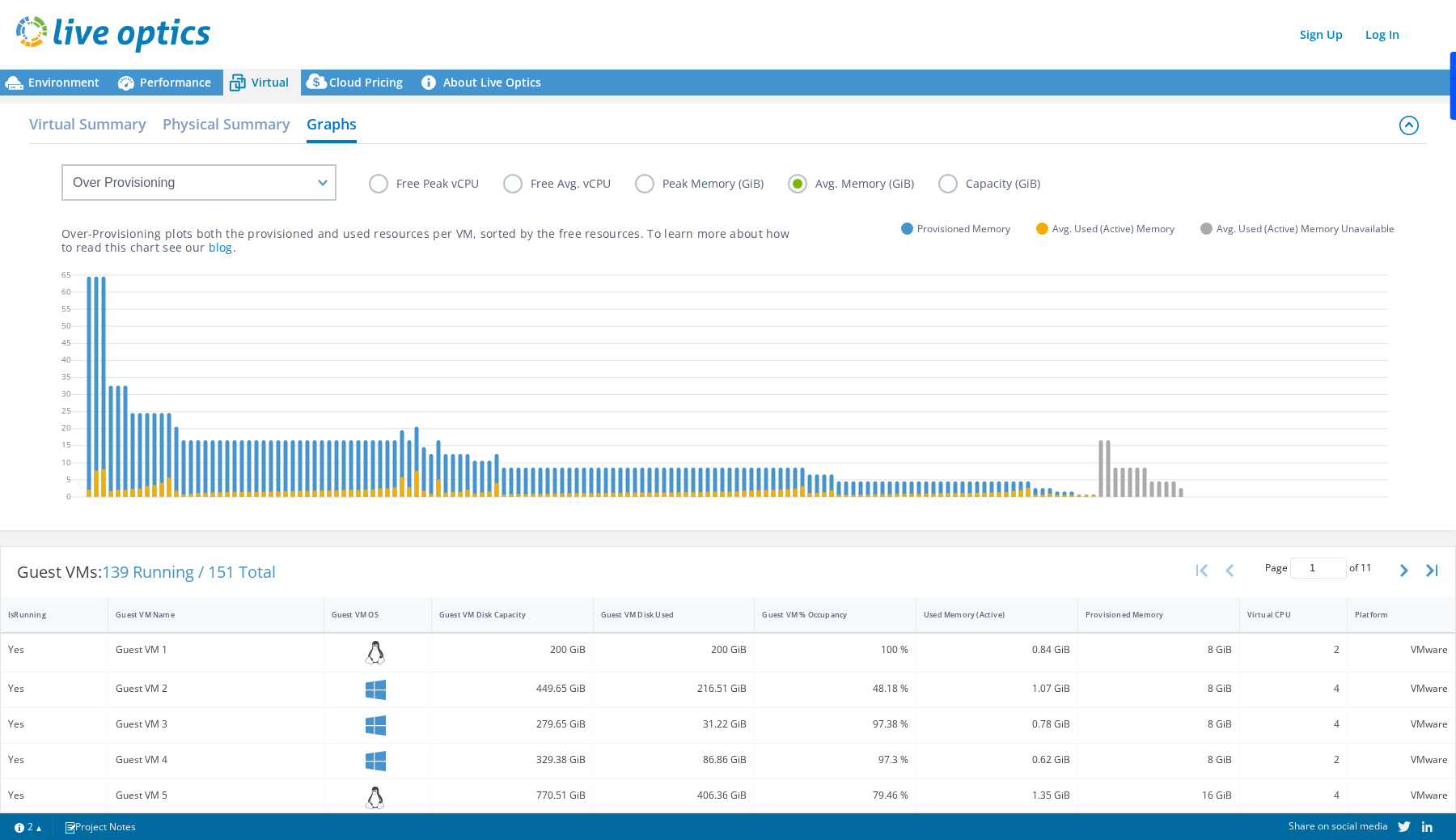
click at [1001, 174] on label "Capacity (GiB)" at bounding box center [1001, 183] width 127 height 20
click at [0, 0] on input "Capacity (GiB)" at bounding box center [0, 0] width 0 height 0
click at [1001, 174] on label "Capacity (GiB)" at bounding box center [1001, 183] width 127 height 20
click at [0, 0] on input "Capacity (GiB)" at bounding box center [0, 0] width 0 height 0
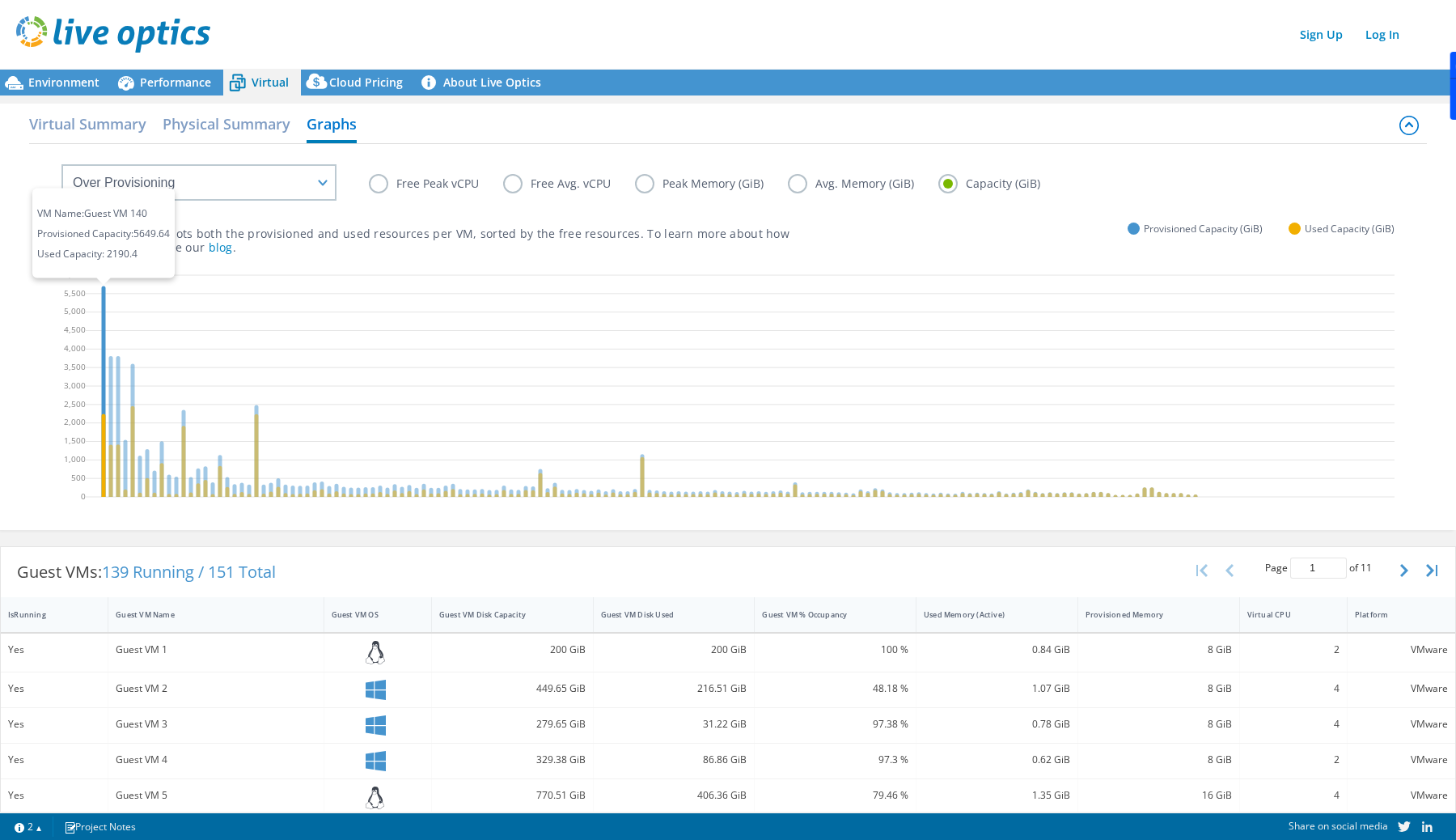
click at [104, 313] on icon at bounding box center [104, 390] width 4 height 211
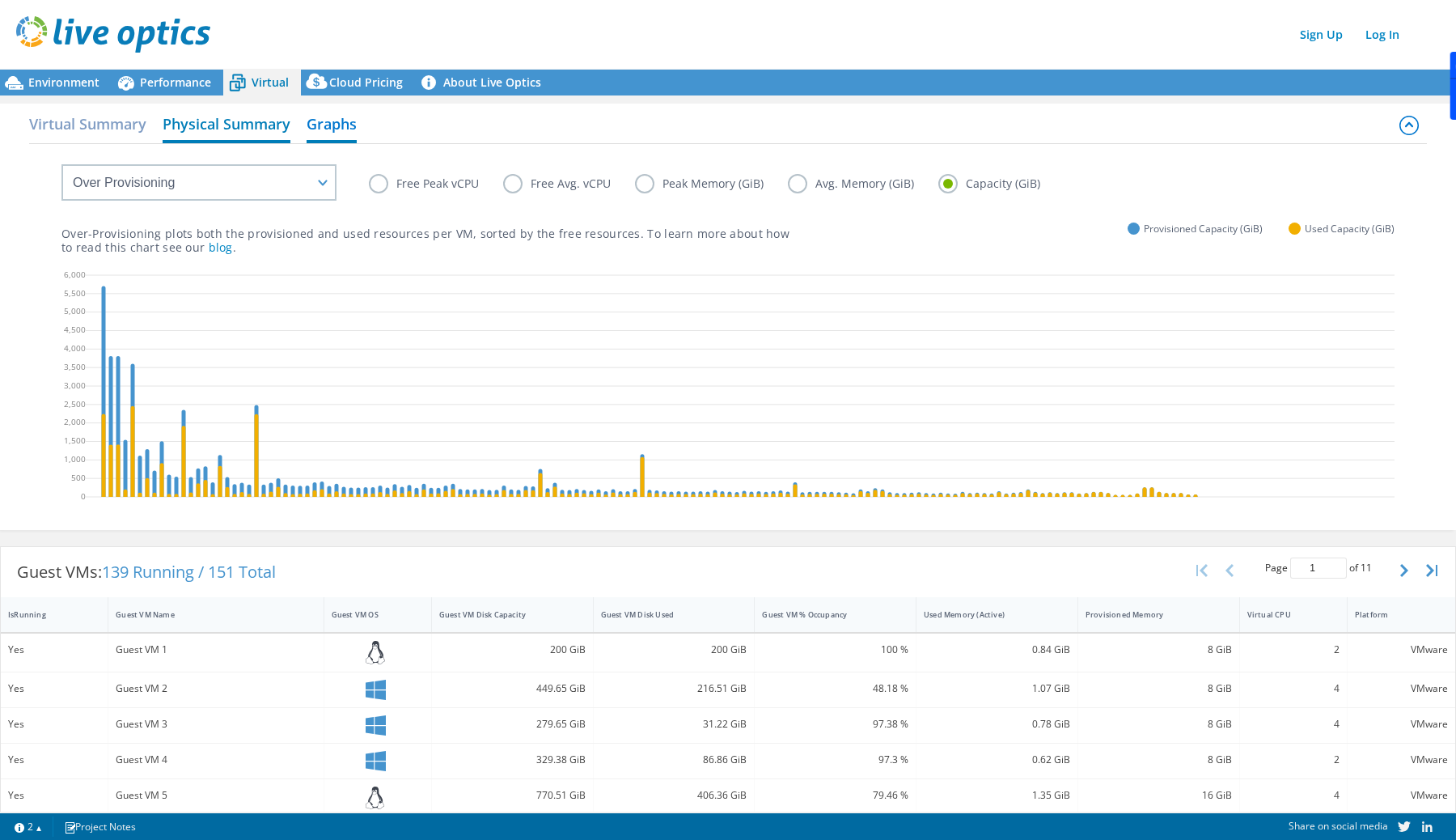
click at [235, 127] on h2 "Physical Summary" at bounding box center [226, 126] width 128 height 36
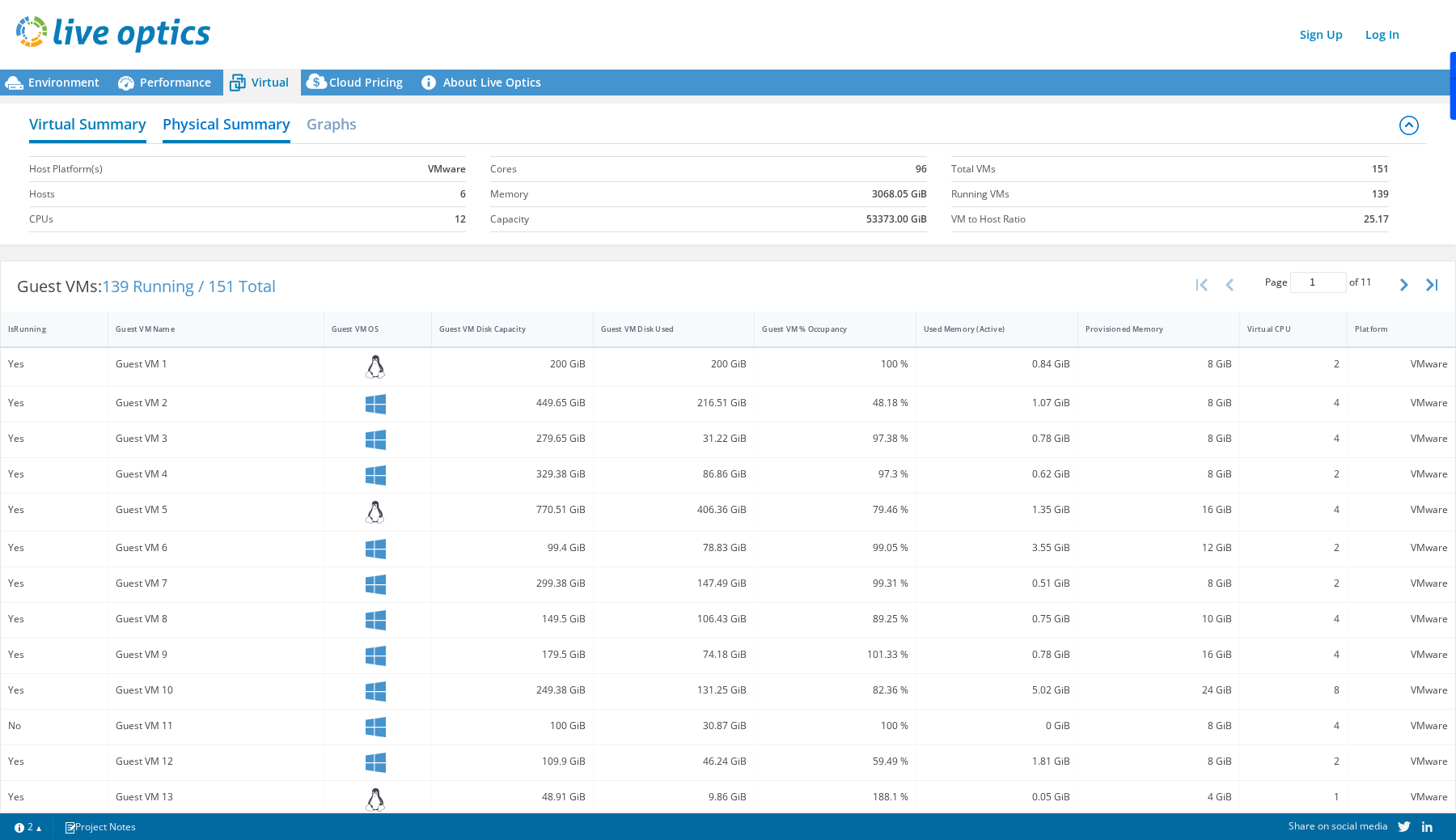
click at [114, 115] on h2 "Virtual Summary" at bounding box center [87, 126] width 117 height 36
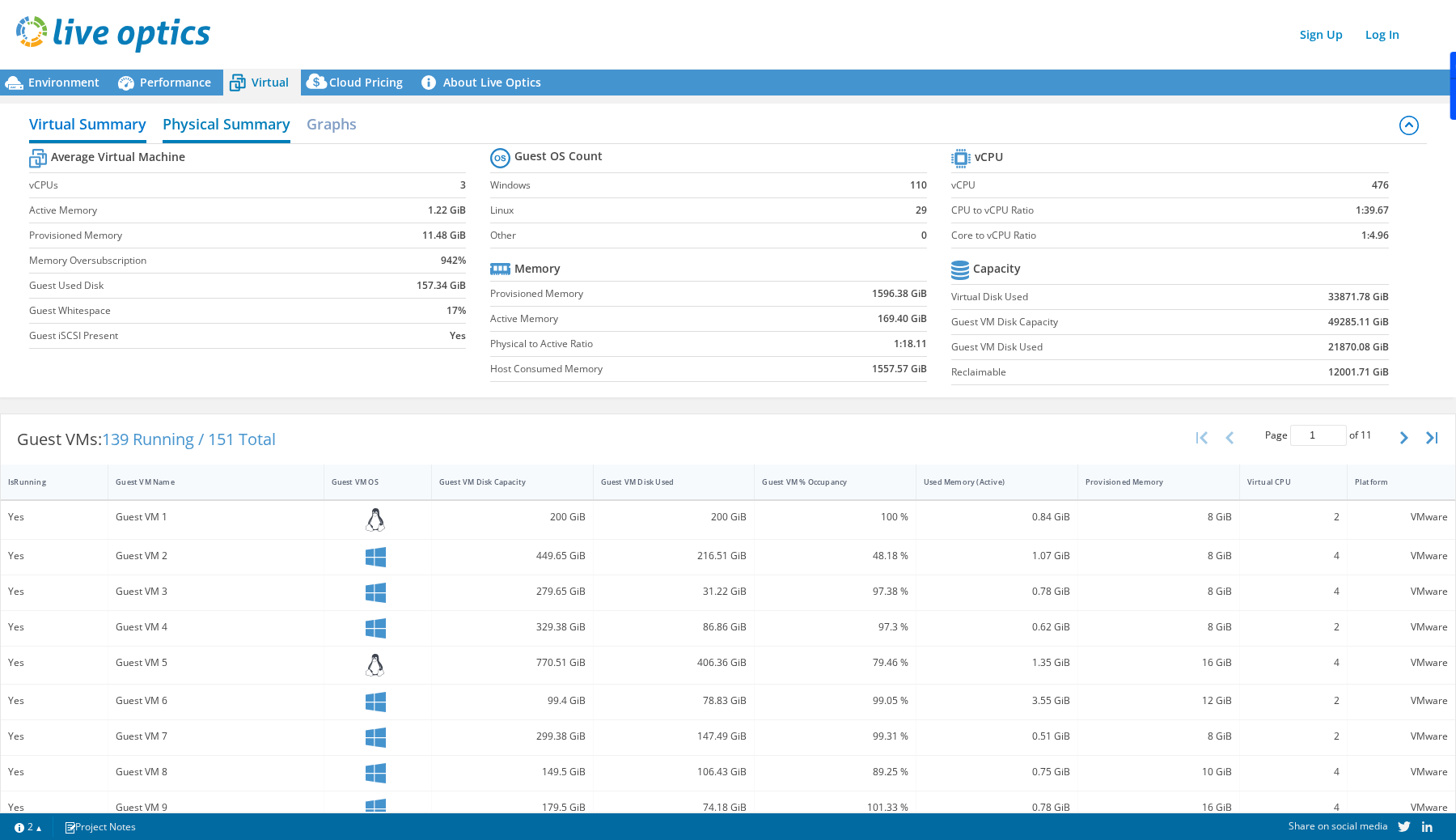
click at [220, 119] on h2 "Physical Summary" at bounding box center [226, 126] width 128 height 36
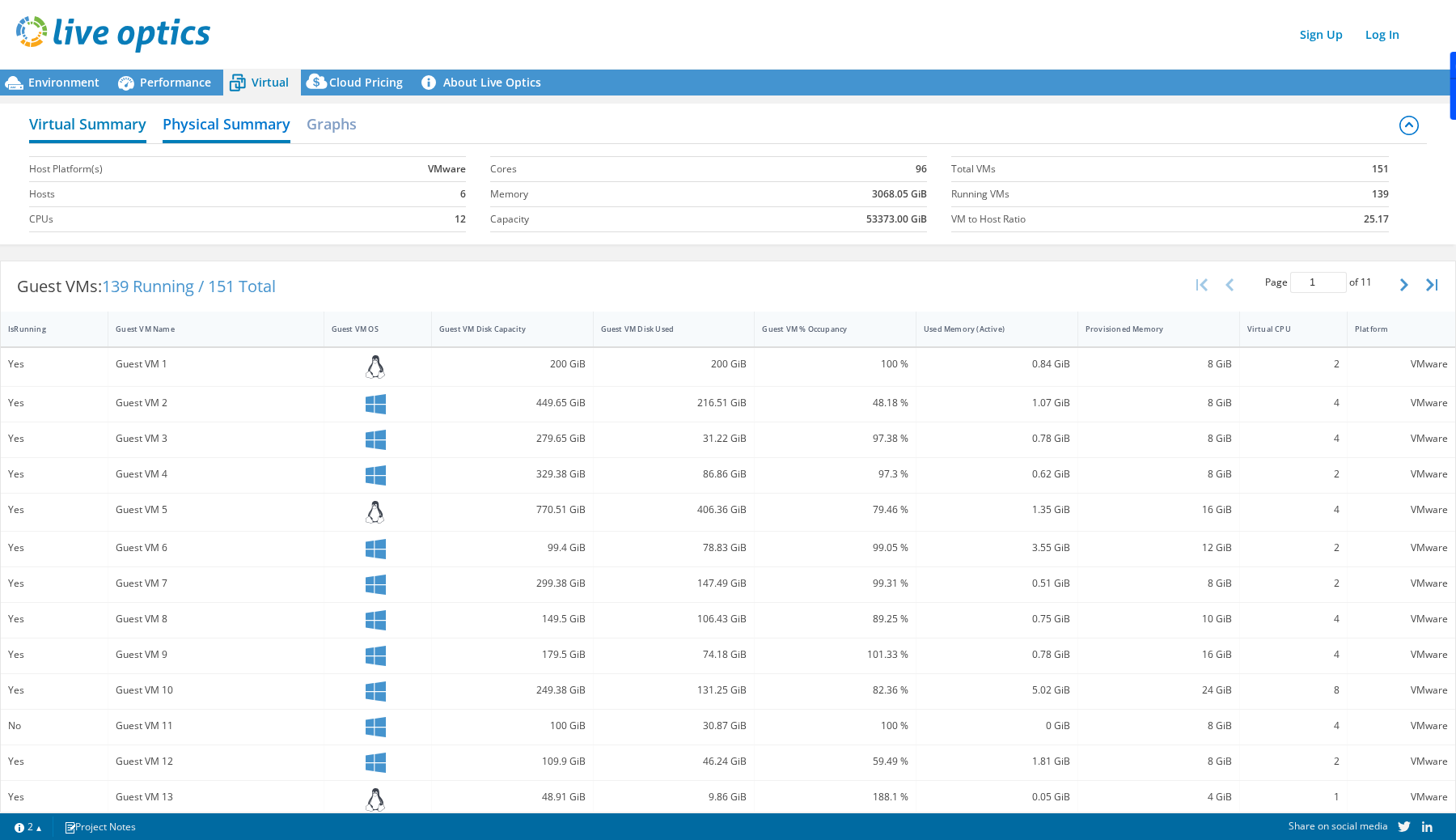
click at [123, 129] on h2 "Virtual Summary" at bounding box center [87, 126] width 117 height 36
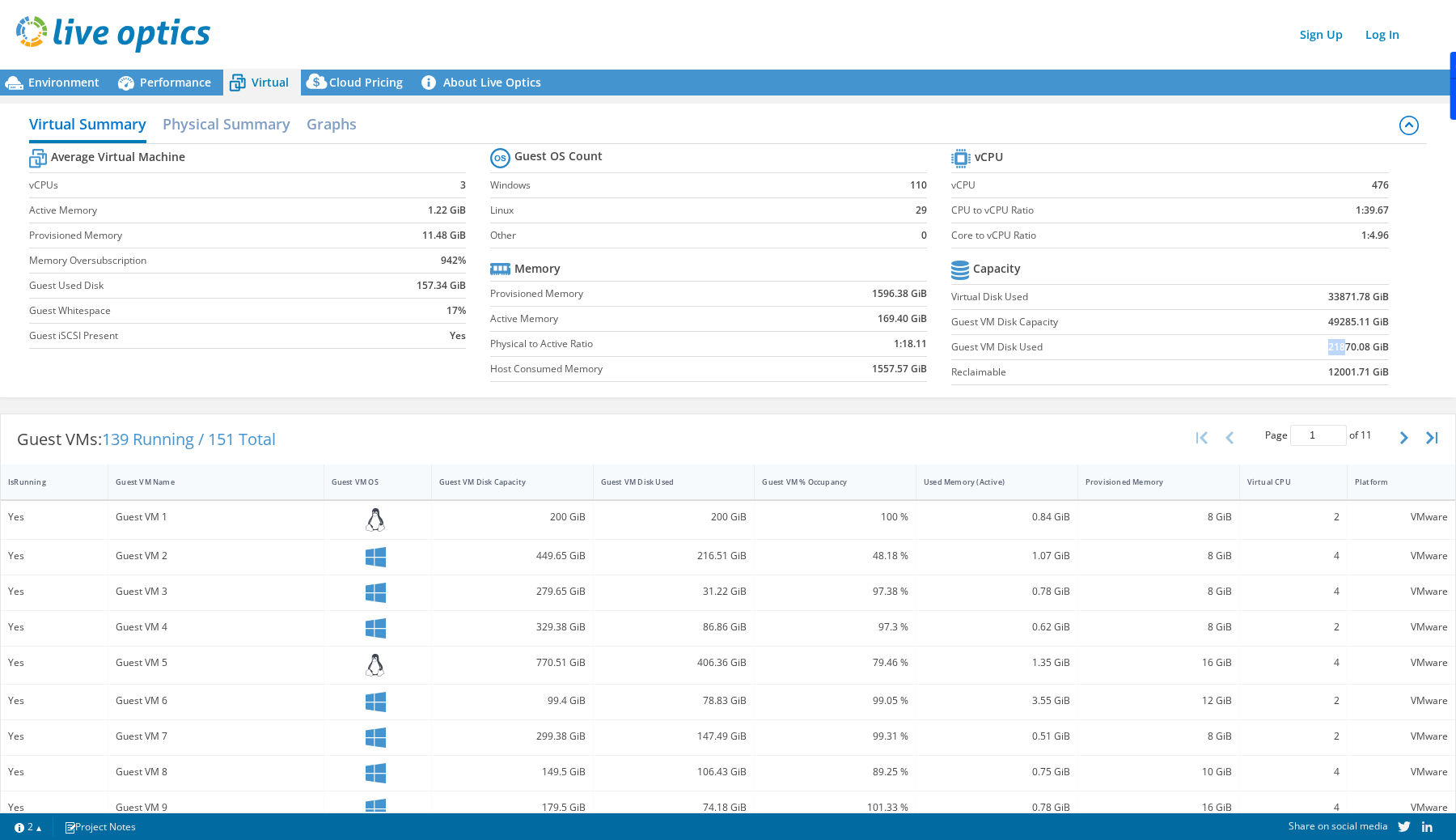
drag, startPoint x: 1342, startPoint y: 350, endPoint x: 1320, endPoint y: 350, distance: 22.0
click at [1320, 350] on td "21870.08 GiB" at bounding box center [1312, 347] width 151 height 25
click at [1128, 292] on label "Virtual Disk Used" at bounding box center [1094, 297] width 286 height 16
drag, startPoint x: 1338, startPoint y: 349, endPoint x: 1324, endPoint y: 349, distance: 14.0
click at [1324, 349] on td "21870.08 GiB" at bounding box center [1312, 347] width 151 height 25
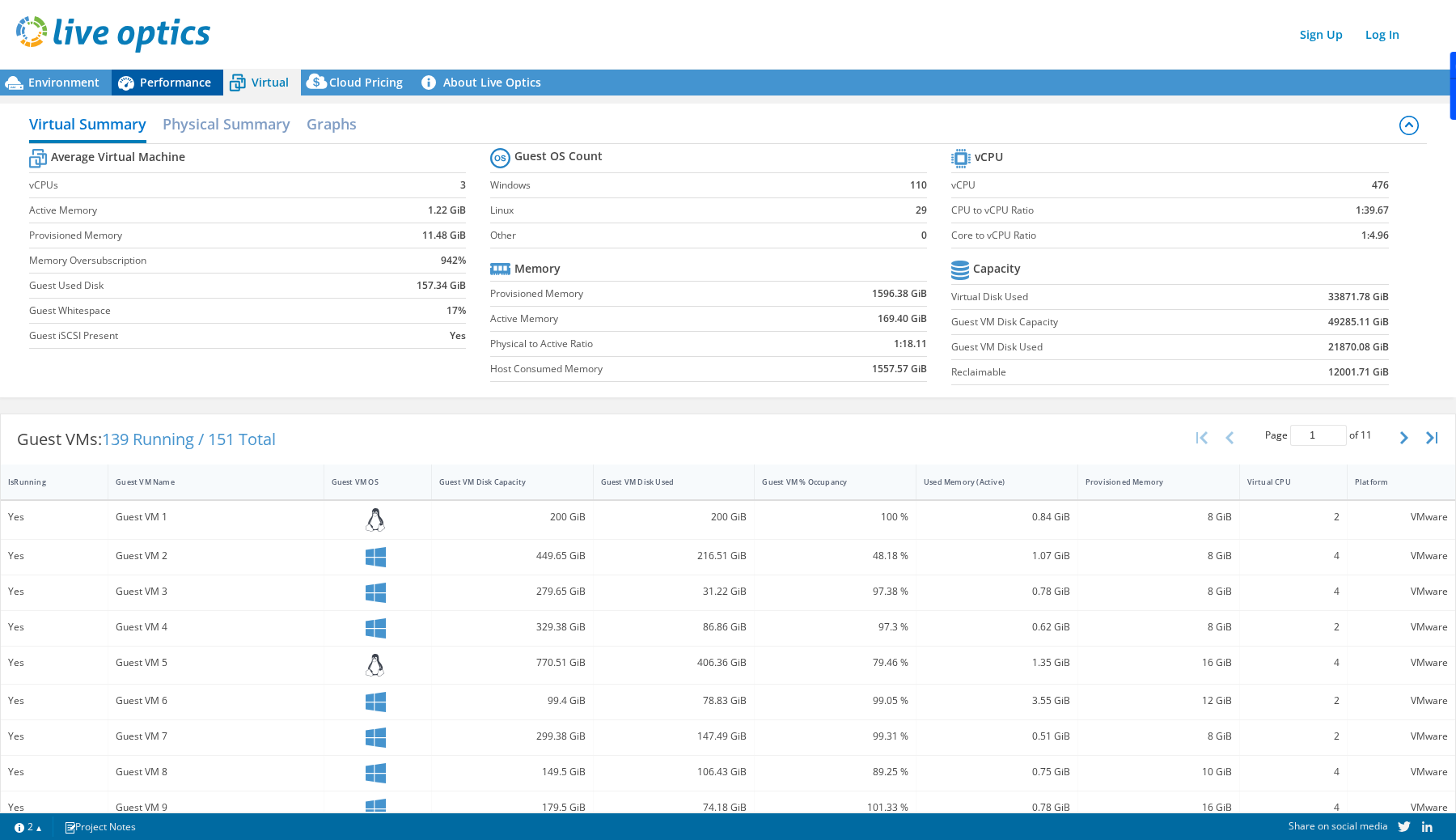
click at [196, 88] on span "Performance" at bounding box center [175, 82] width 71 height 15
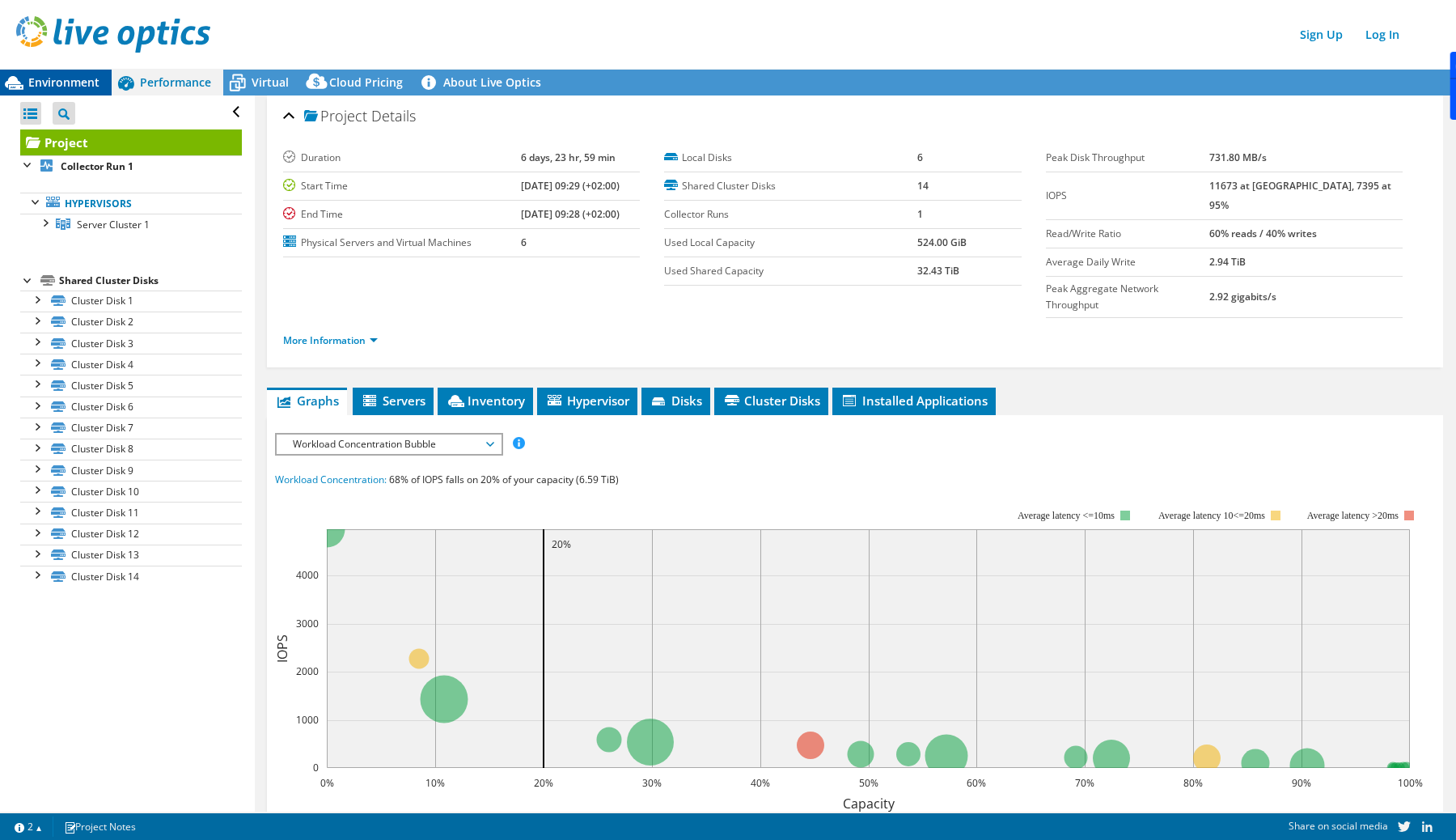
click at [45, 81] on span "Environment" at bounding box center [64, 82] width 71 height 15
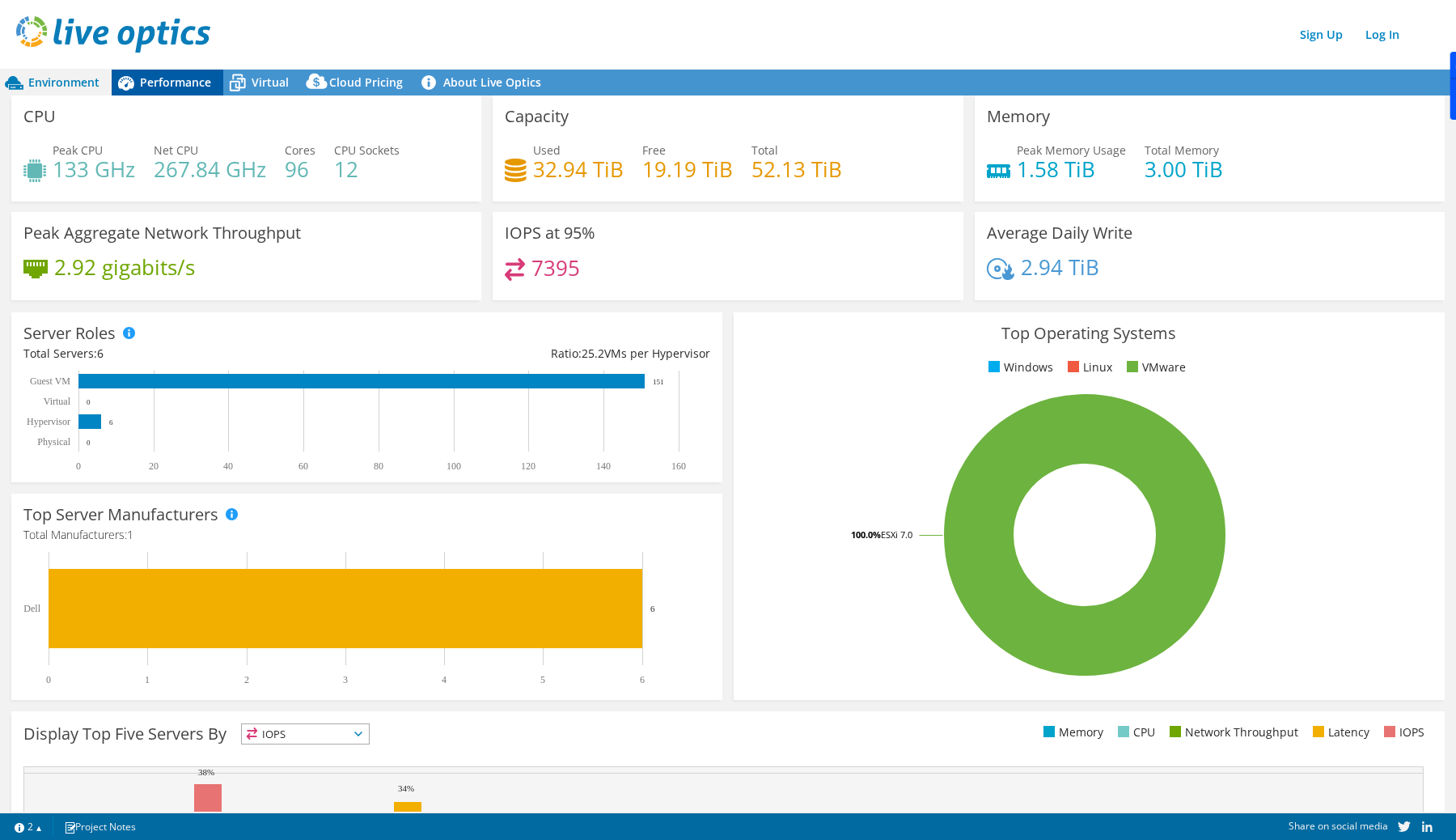
click at [150, 81] on span "Performance" at bounding box center [175, 82] width 71 height 15
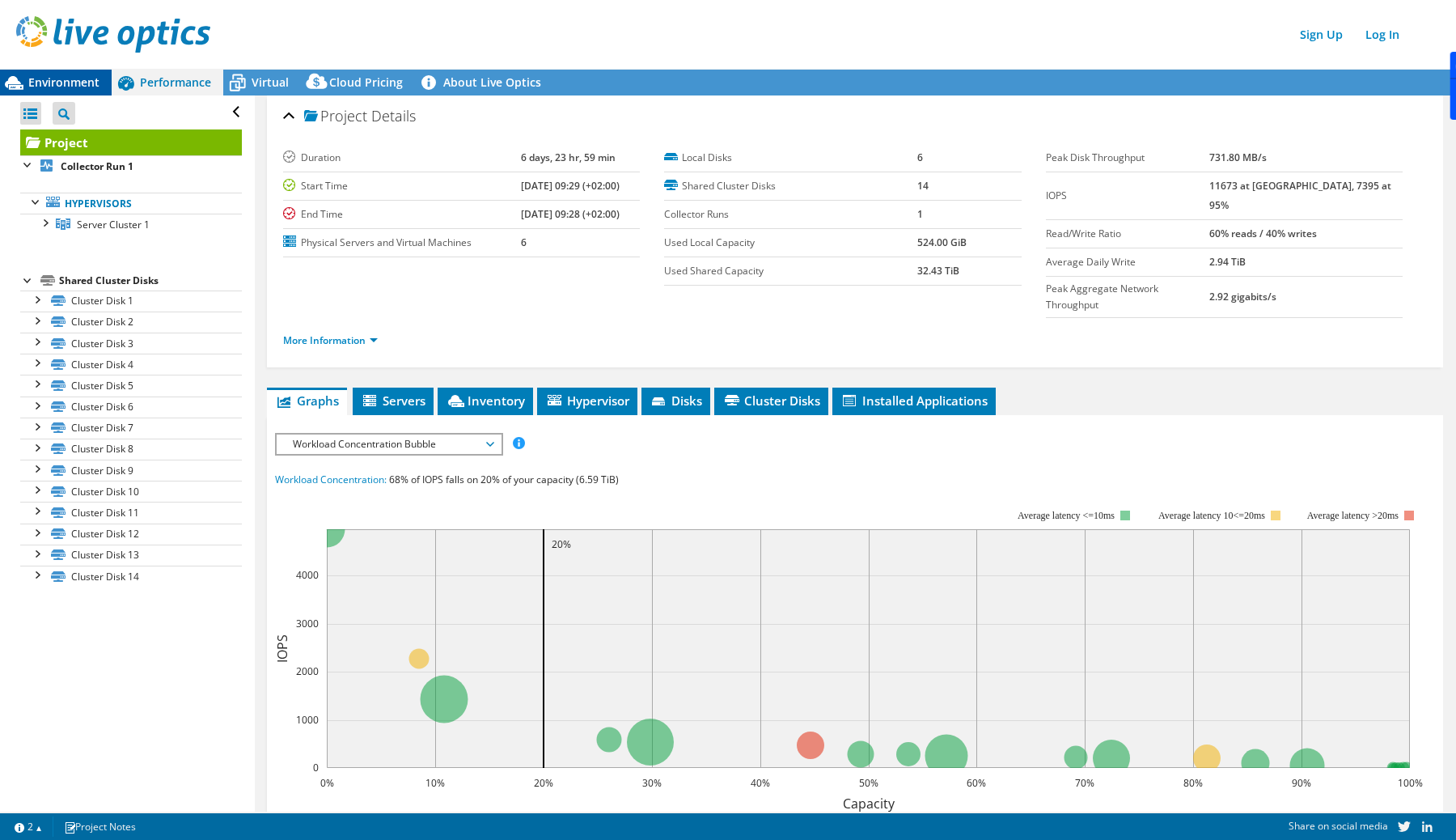
click at [67, 78] on span "Environment" at bounding box center [64, 82] width 71 height 15
